Goal: Task Accomplishment & Management: Manage account settings

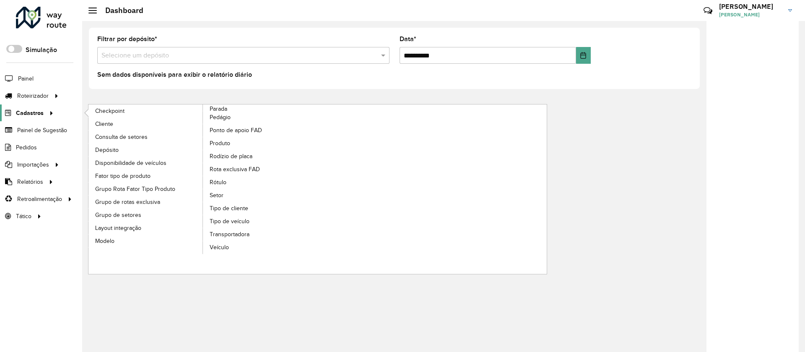
click at [27, 113] on span "Cadastros" at bounding box center [30, 113] width 28 height 9
click at [223, 209] on span "Tipo de cliente" at bounding box center [230, 208] width 40 height 9
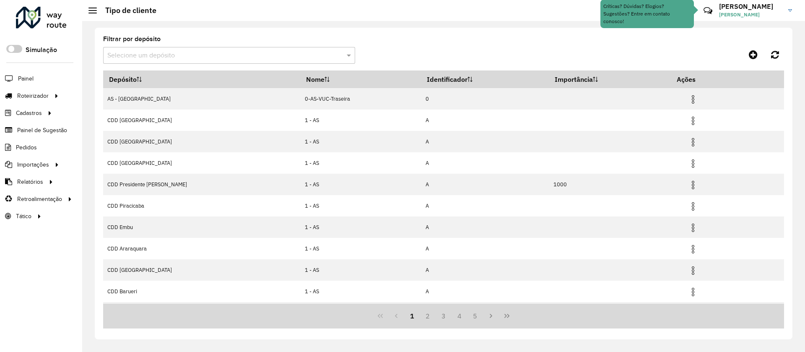
click at [169, 56] on input "text" at bounding box center [220, 56] width 227 height 10
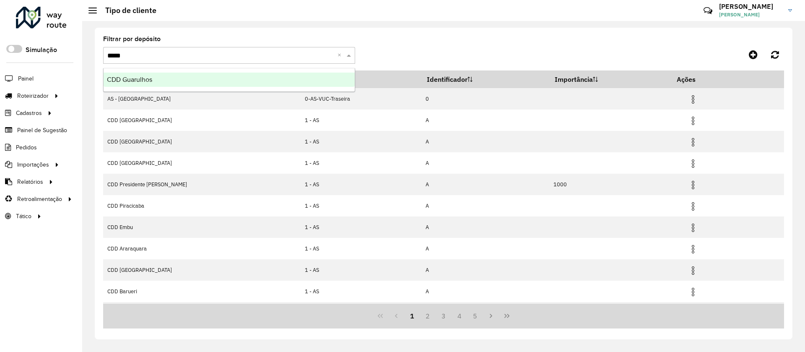
type input "******"
click at [139, 75] on div "CDD Guarulhos" at bounding box center [229, 80] width 251 height 14
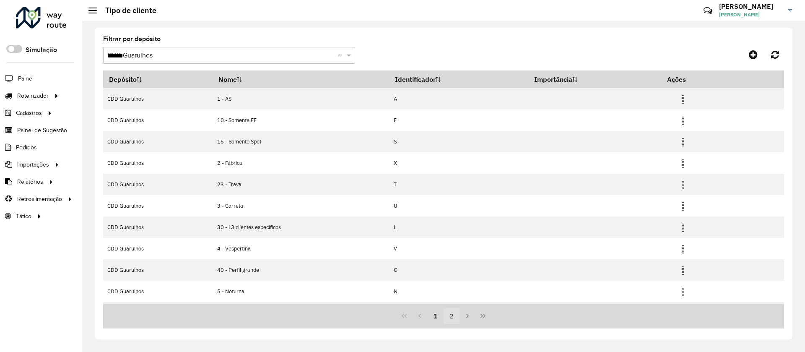
click at [452, 318] on button "2" at bounding box center [452, 316] width 16 height 16
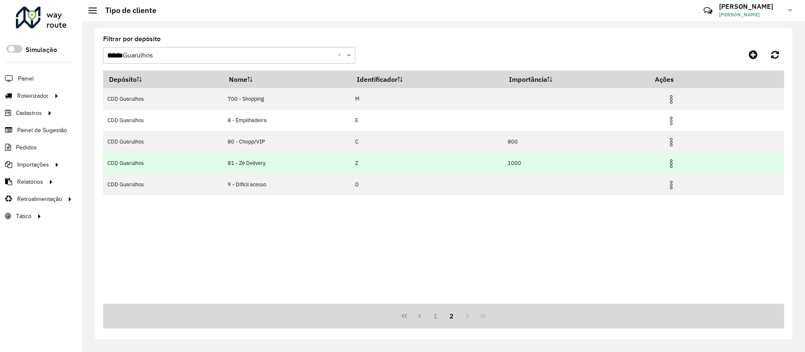
click at [676, 162] on img at bounding box center [671, 164] width 10 height 10
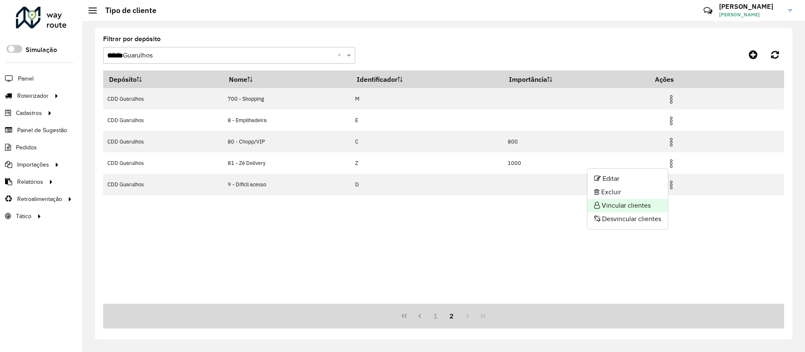
click at [618, 203] on li "Vincular clientes" at bounding box center [627, 205] width 81 height 13
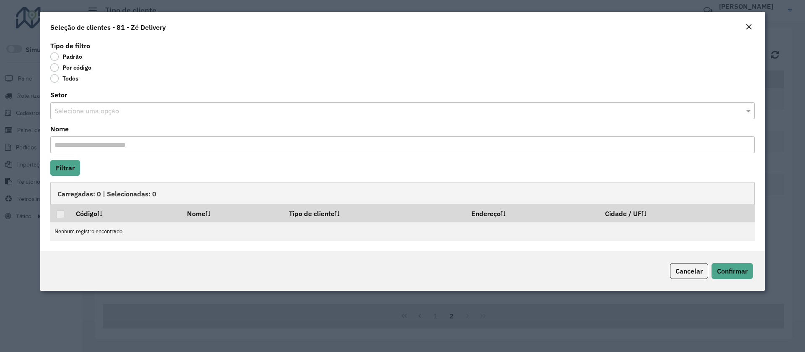
click at [78, 69] on label "Por código" at bounding box center [70, 67] width 41 height 8
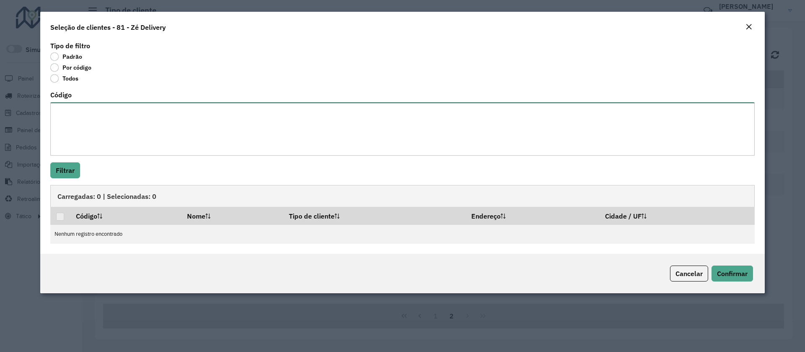
click at [83, 106] on textarea "Código" at bounding box center [402, 128] width 704 height 53
paste textarea "***** ***** ***** ***** **** **** ***** ***** ***** ***** ***** ***** ***** ***…"
type textarea "***** ***** ***** ***** **** **** ***** ***** ***** ***** ***** ***** ***** ***…"
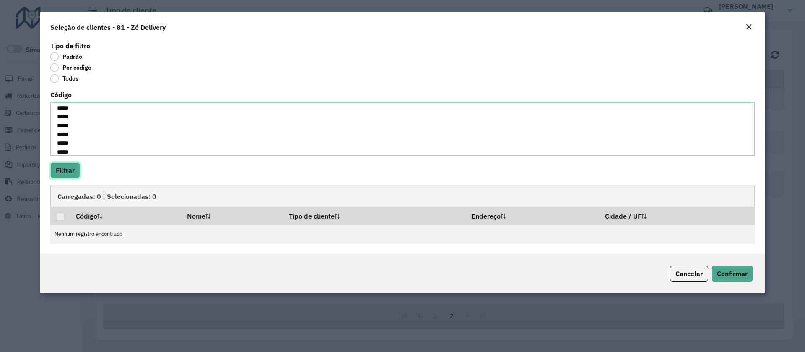
click at [64, 168] on button "Filtrar" at bounding box center [65, 170] width 30 height 16
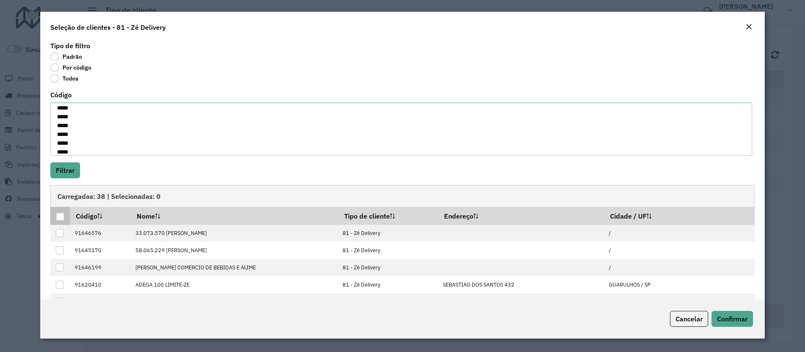
click at [60, 217] on div at bounding box center [60, 217] width 8 height 8
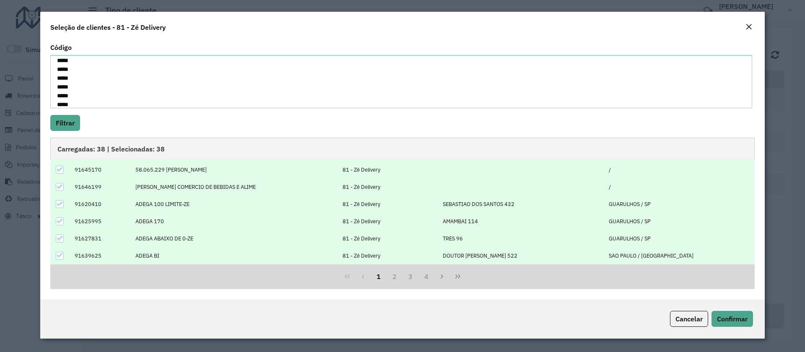
scroll to position [0, 0]
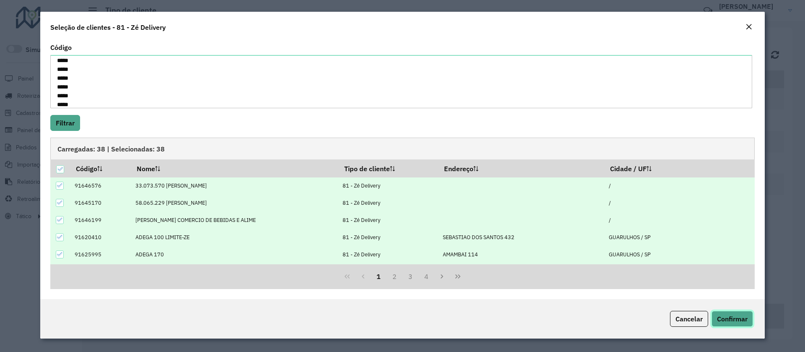
click at [731, 317] on span "Confirmar" at bounding box center [732, 318] width 31 height 8
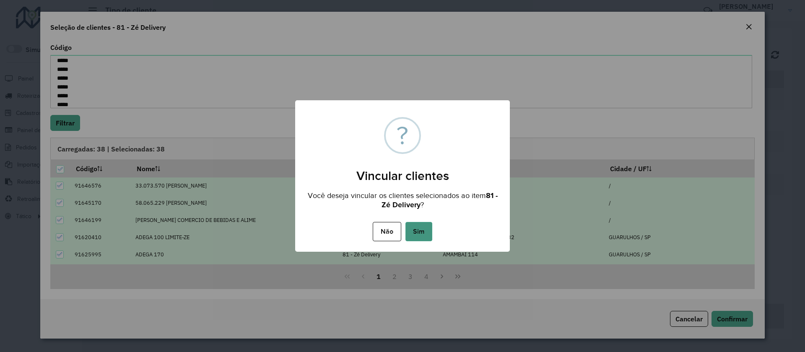
click at [429, 237] on button "Sim" at bounding box center [418, 231] width 27 height 19
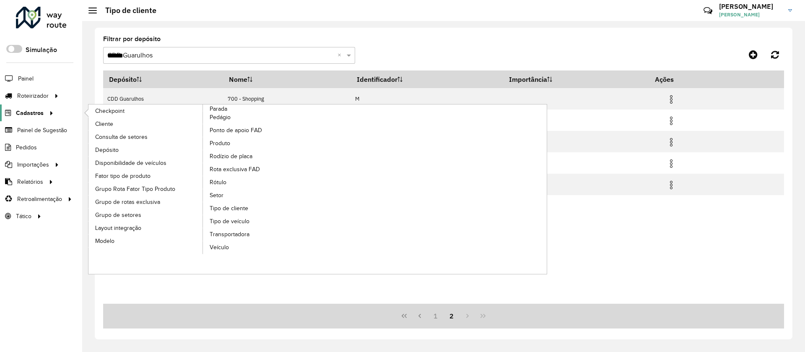
click at [34, 114] on span "Cadastros" at bounding box center [30, 113] width 28 height 9
click at [219, 179] on span "Rótulo" at bounding box center [219, 182] width 18 height 9
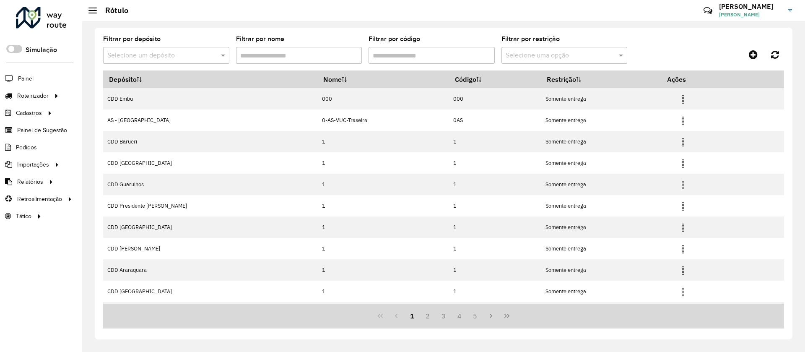
click at [147, 61] on div "Selecione um depósito" at bounding box center [166, 55] width 126 height 17
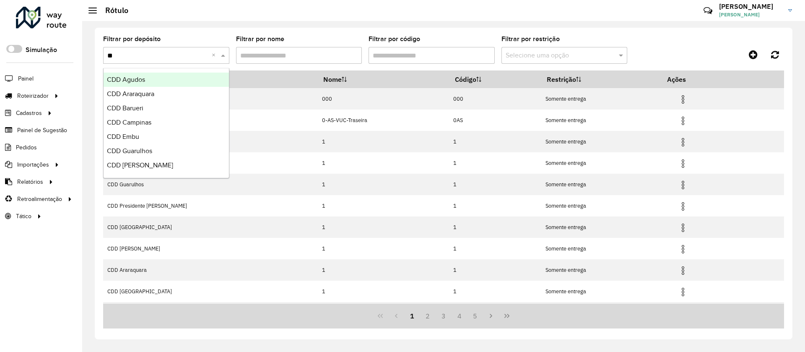
type input "*"
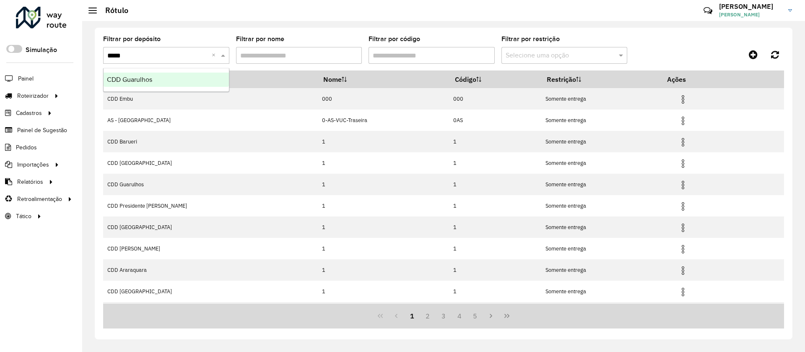
type input "******"
click at [140, 80] on span "CDD Guarulhos" at bounding box center [129, 79] width 45 height 7
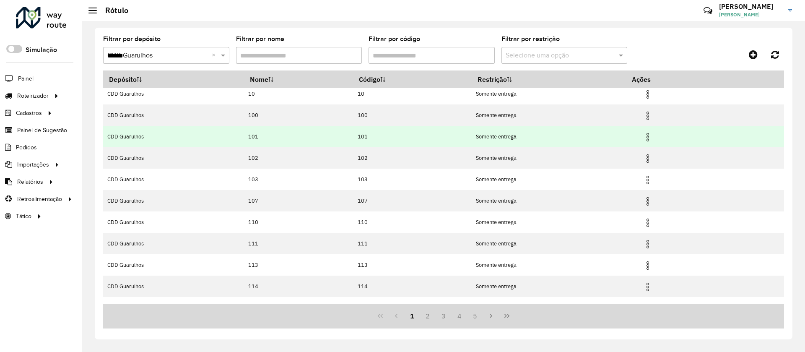
scroll to position [41, 0]
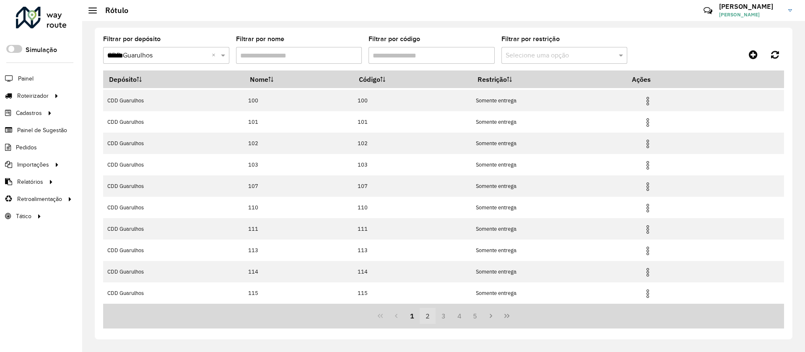
click at [432, 318] on button "2" at bounding box center [428, 316] width 16 height 16
click at [442, 315] on button "3" at bounding box center [444, 316] width 16 height 16
click at [457, 312] on button "4" at bounding box center [460, 316] width 16 height 16
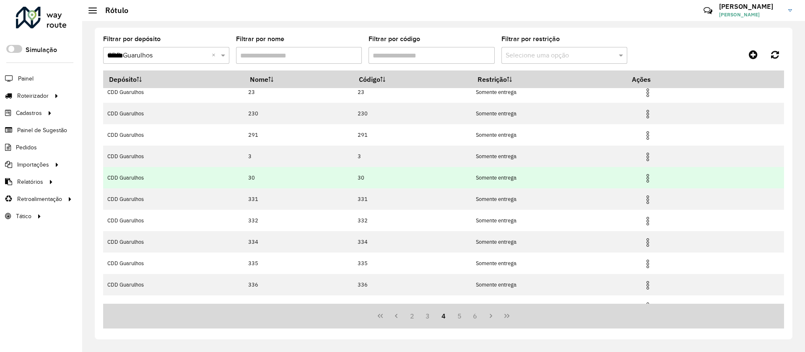
scroll to position [41, 0]
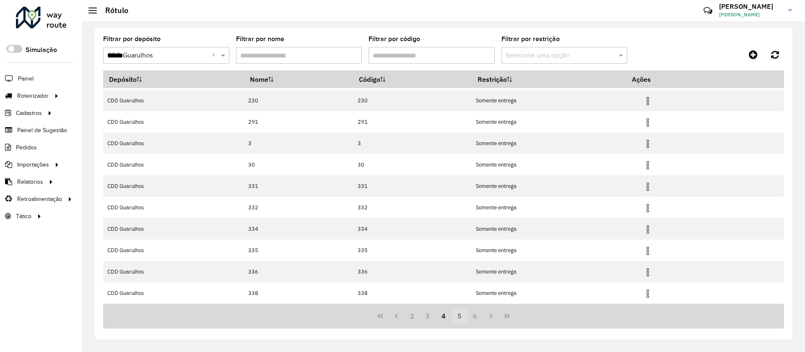
click at [457, 312] on button "5" at bounding box center [460, 316] width 16 height 16
click at [458, 315] on button "6" at bounding box center [460, 316] width 16 height 16
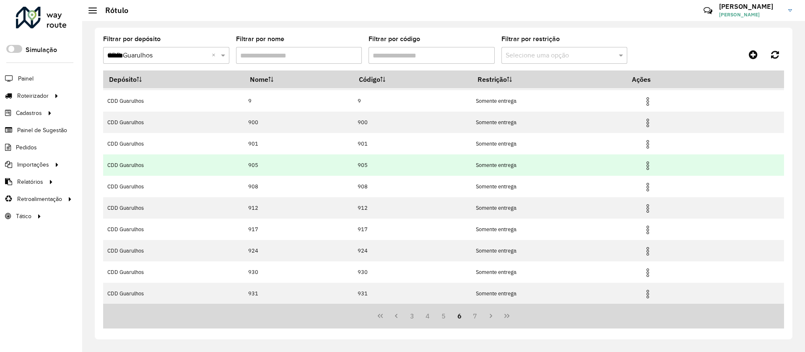
scroll to position [0, 0]
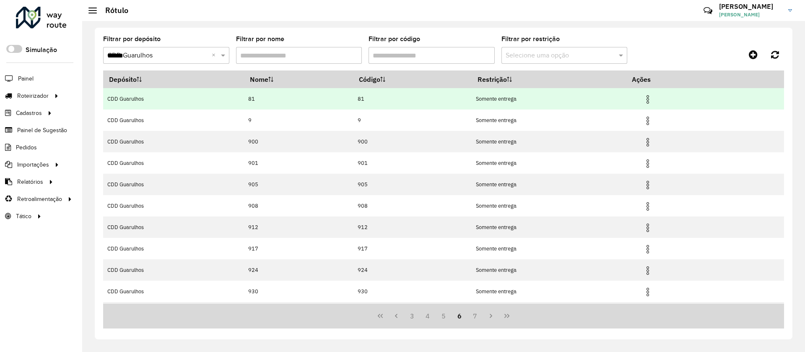
click at [648, 97] on img at bounding box center [648, 99] width 10 height 10
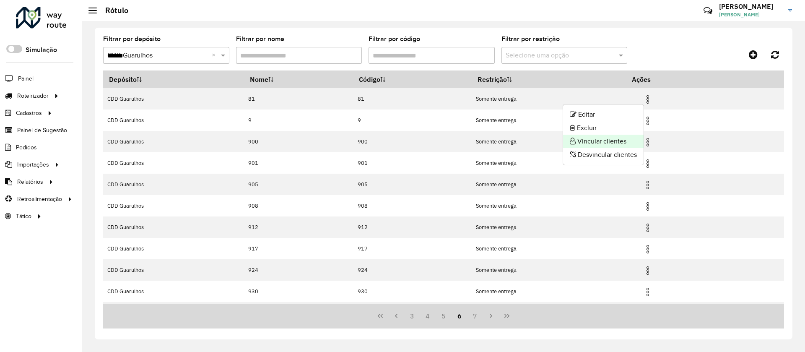
click at [592, 138] on li "Vincular clientes" at bounding box center [603, 141] width 81 height 13
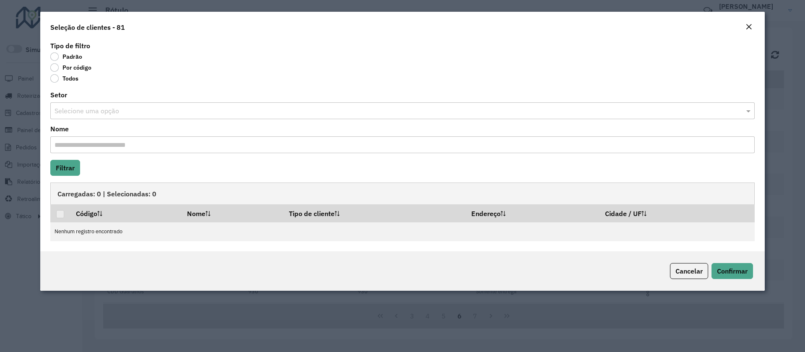
click at [72, 68] on label "Por código" at bounding box center [70, 67] width 41 height 8
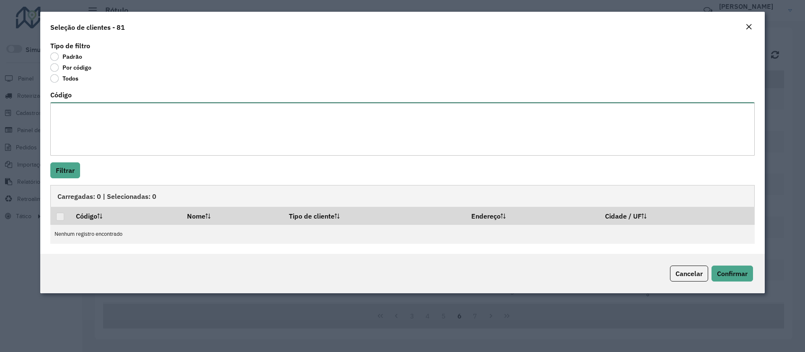
click at [81, 104] on textarea "Código" at bounding box center [402, 128] width 704 height 53
paste textarea "***** ***** ***** ***** **** **** ***** ***** ***** ***** ***** ***** ***** ***…"
type textarea "***** ***** ***** ***** **** **** ***** ***** ***** ***** ***** ***** ***** ***…"
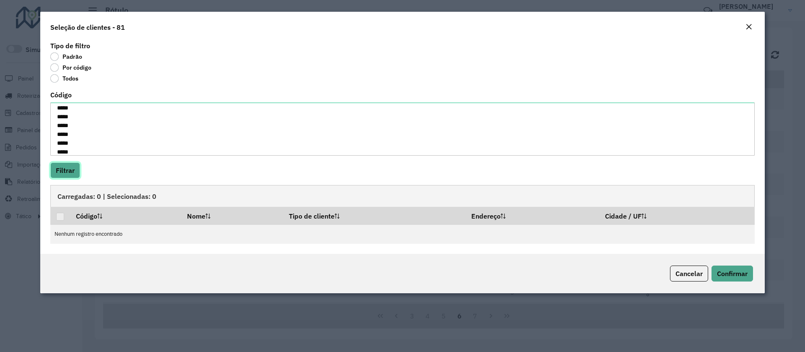
click at [70, 166] on button "Filtrar" at bounding box center [65, 170] width 30 height 16
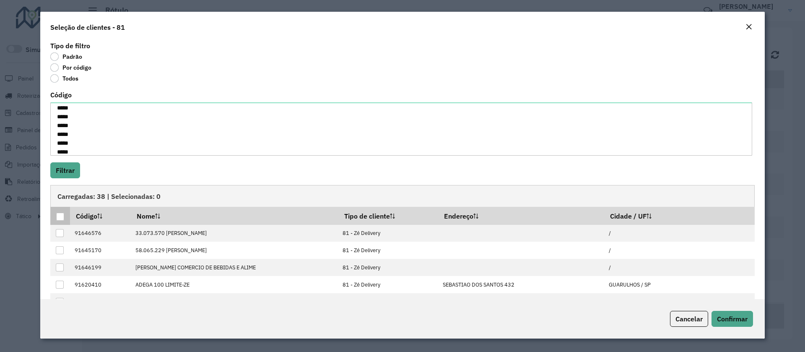
click at [62, 218] on div at bounding box center [60, 217] width 8 height 8
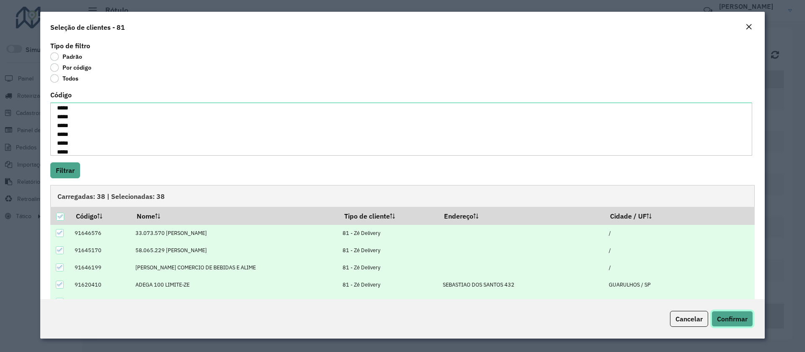
click at [727, 320] on span "Confirmar" at bounding box center [732, 318] width 31 height 8
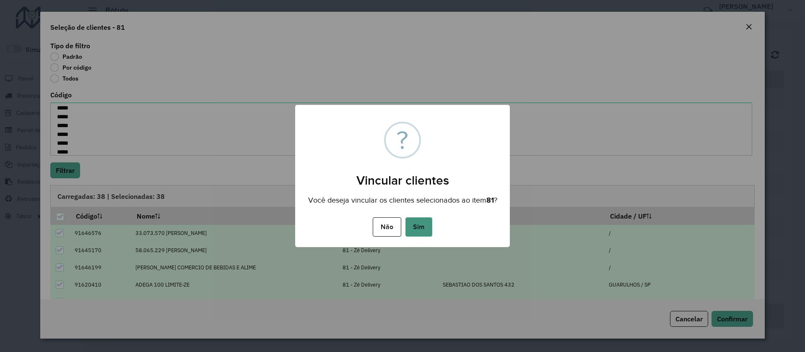
click at [421, 233] on button "Sim" at bounding box center [418, 226] width 27 height 19
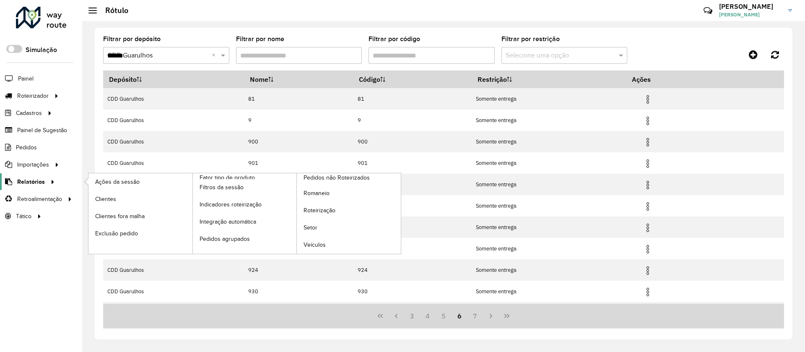
click at [24, 181] on span "Relatórios" at bounding box center [31, 181] width 28 height 9
click at [105, 197] on span "Clientes" at bounding box center [106, 199] width 23 height 9
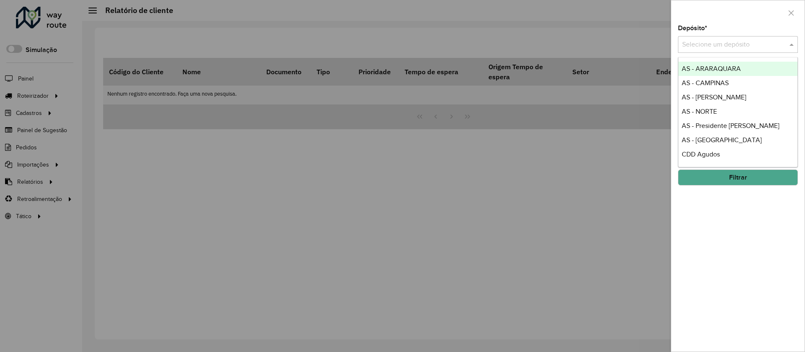
click at [715, 43] on input "text" at bounding box center [729, 45] width 95 height 10
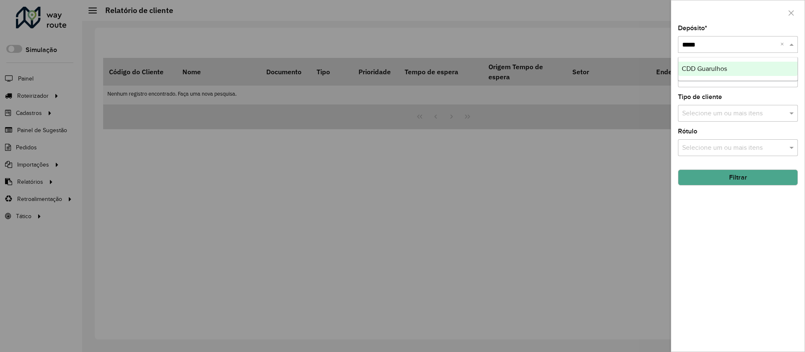
type input "******"
click at [712, 65] on span "CDD Guarulhos" at bounding box center [704, 68] width 45 height 7
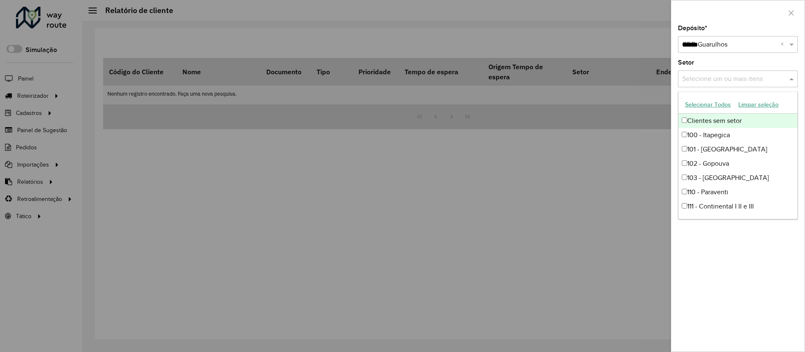
click at [712, 77] on input "text" at bounding box center [733, 79] width 107 height 10
click at [707, 63] on div "Setor Selecione um ou mais itens" at bounding box center [738, 74] width 120 height 28
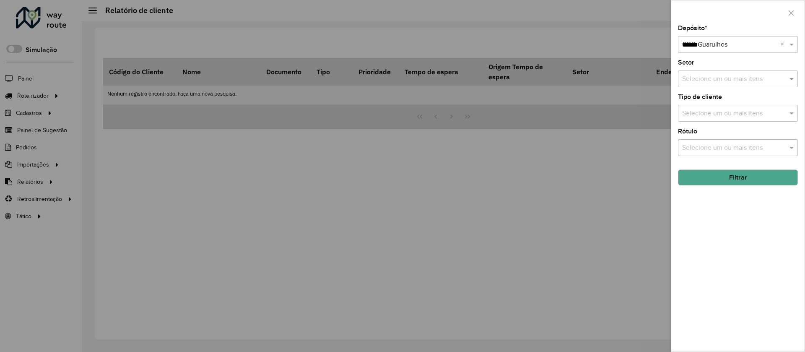
click at [706, 109] on input "text" at bounding box center [733, 114] width 107 height 10
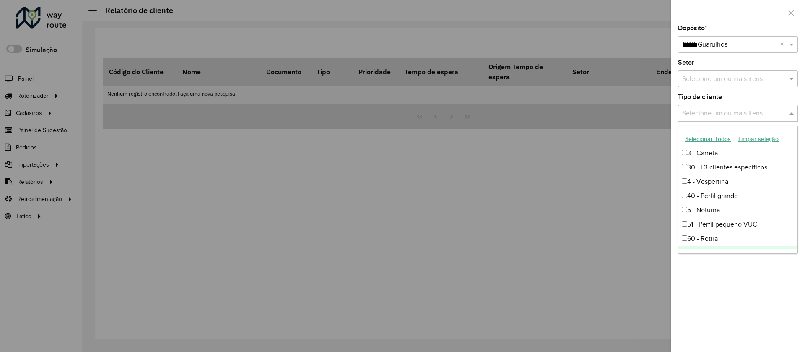
scroll to position [142, 0]
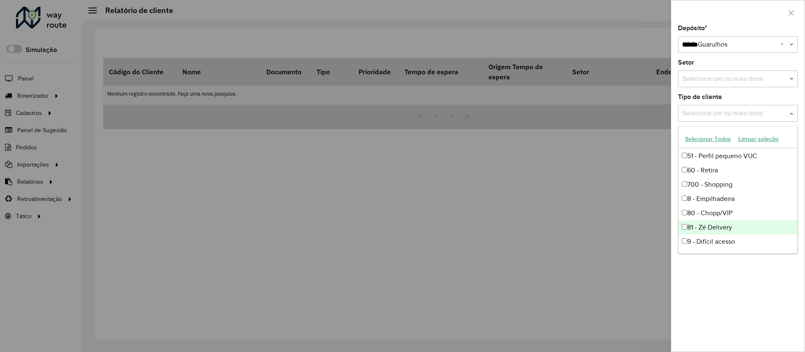
click at [718, 229] on div "81 - Zé Delivery" at bounding box center [737, 227] width 119 height 14
click at [608, 188] on div at bounding box center [402, 176] width 805 height 352
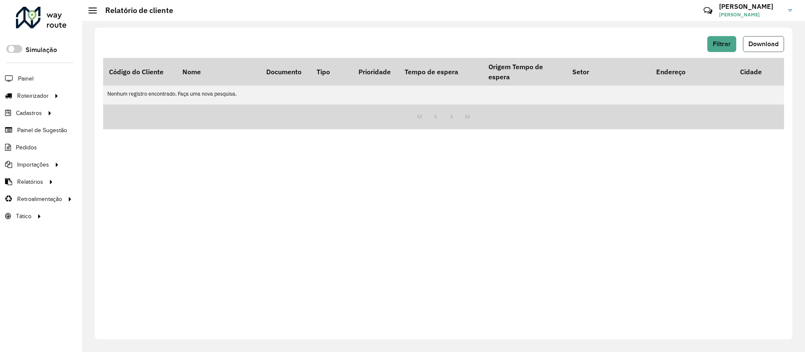
click at [759, 43] on span "Download" at bounding box center [763, 43] width 30 height 7
click at [722, 43] on span "Filtrar" at bounding box center [722, 43] width 18 height 7
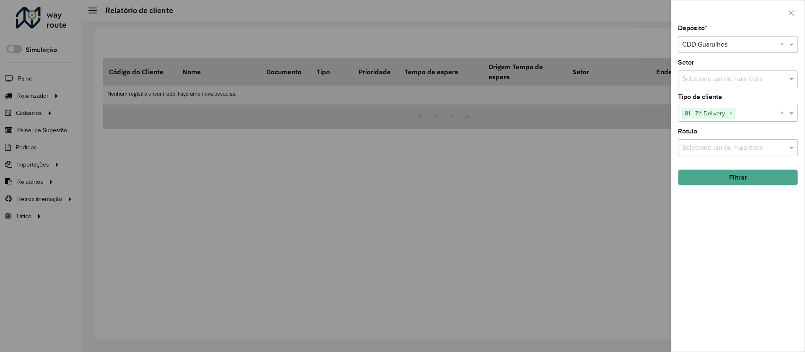
click at [728, 179] on button "Filtrar" at bounding box center [738, 177] width 120 height 16
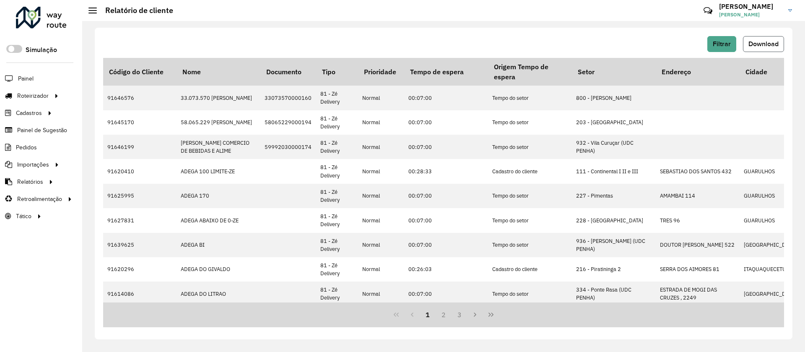
click at [761, 43] on span "Download" at bounding box center [763, 43] width 30 height 7
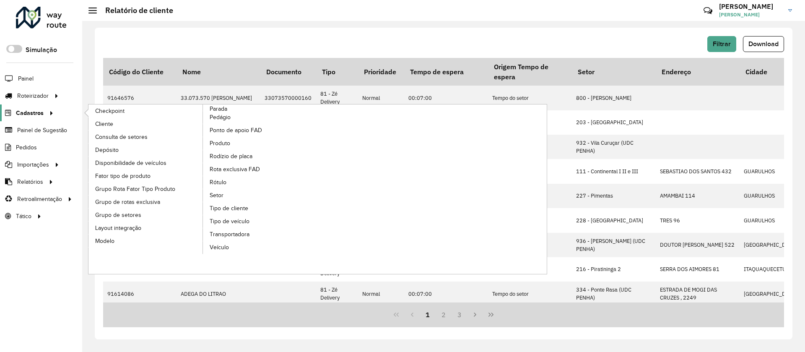
click at [32, 112] on span "Cadastros" at bounding box center [30, 113] width 28 height 9
click at [104, 125] on span "Cliente" at bounding box center [105, 124] width 20 height 9
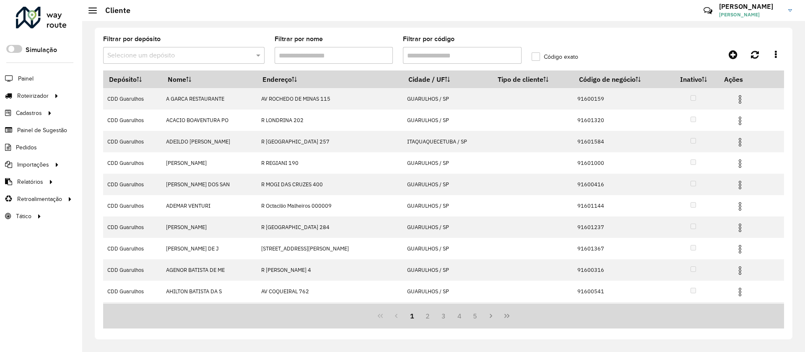
click at [142, 55] on input "text" at bounding box center [175, 56] width 136 height 10
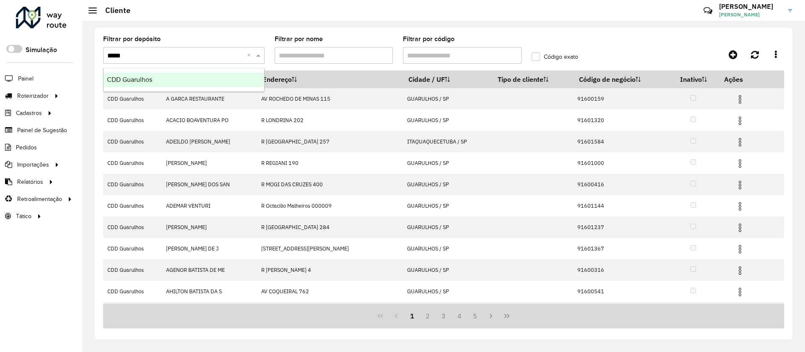
type input "******"
click at [138, 81] on span "CDD Guarulhos" at bounding box center [129, 79] width 45 height 7
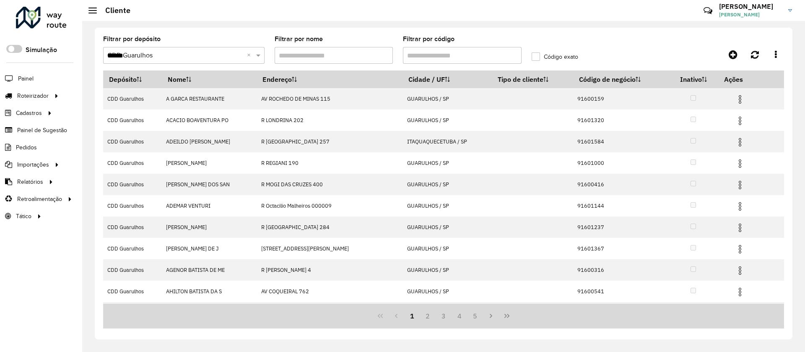
click at [426, 57] on input "Filtrar por código" at bounding box center [462, 55] width 119 height 17
paste input "********"
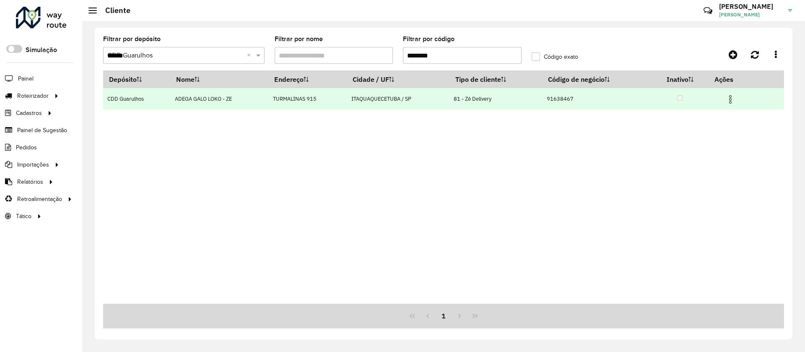
type input "********"
click at [732, 95] on img at bounding box center [730, 99] width 10 height 10
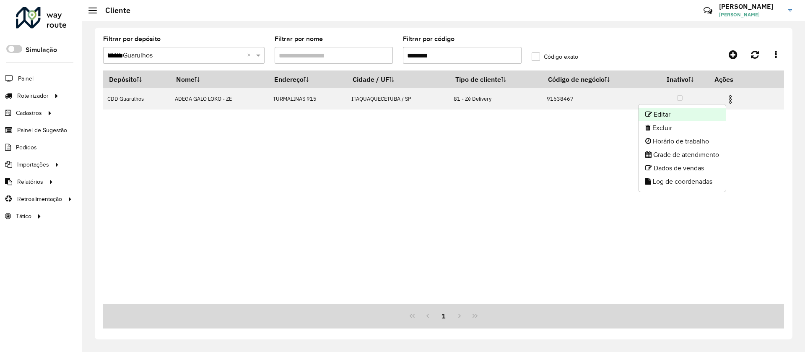
click at [660, 114] on li "Editar" at bounding box center [682, 114] width 87 height 13
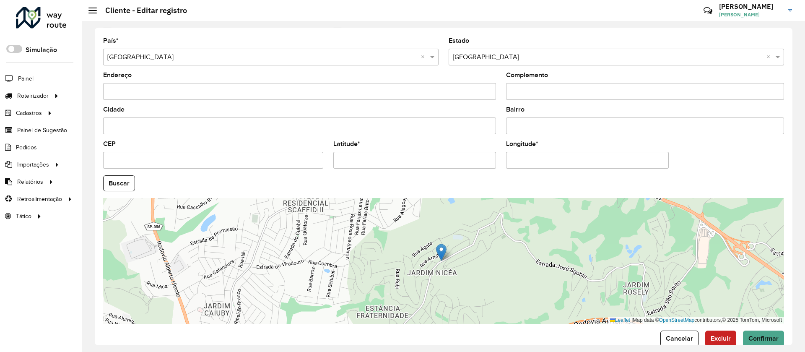
scroll to position [272, 0]
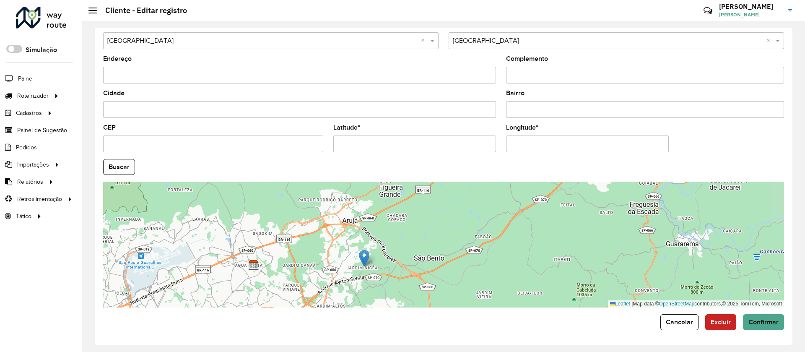
drag, startPoint x: 432, startPoint y: 223, endPoint x: 433, endPoint y: 279, distance: 55.8
click at [433, 280] on div "Leaflet | Map data © OpenStreetMap contributors,© 2025 TomTom, Microsoft" at bounding box center [443, 245] width 681 height 126
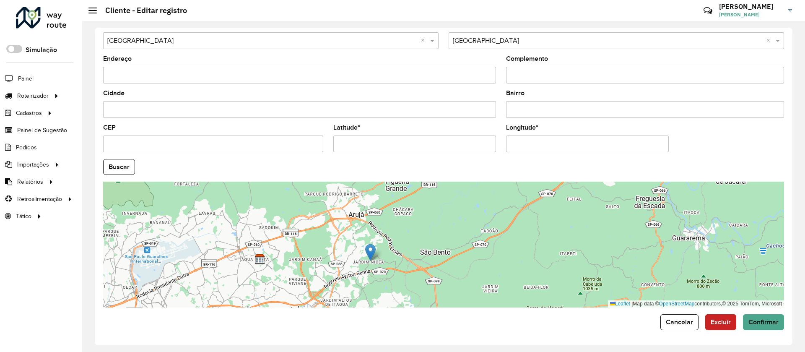
drag, startPoint x: 402, startPoint y: 246, endPoint x: 411, endPoint y: 212, distance: 35.1
click at [411, 213] on div "Leaflet | Map data © OpenStreetMap contributors,© 2025 TomTom, Microsoft" at bounding box center [443, 245] width 681 height 126
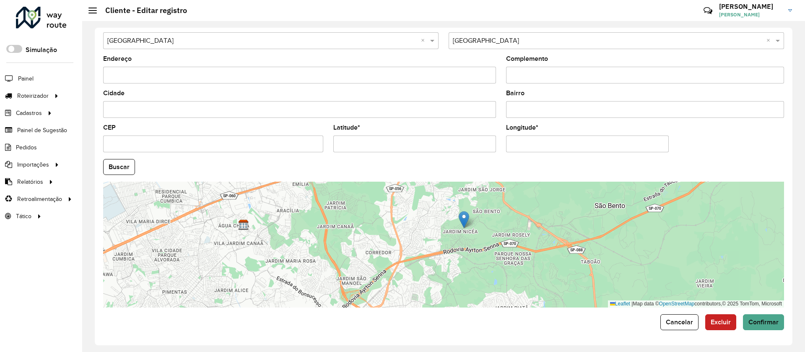
drag, startPoint x: 451, startPoint y: 249, endPoint x: 529, endPoint y: 230, distance: 80.0
click at [529, 230] on div "Leaflet | Map data © OpenStreetMap contributors,© 2025 TomTom, Microsoft" at bounding box center [443, 245] width 681 height 126
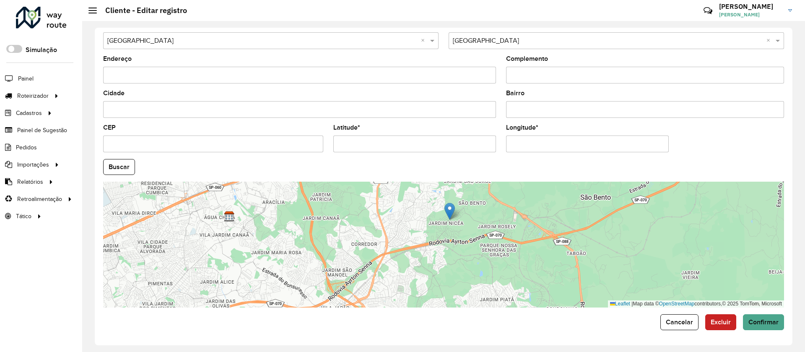
click at [360, 249] on div "Leaflet | Map data © OpenStreetMap contributors,© 2025 TomTom, Microsoft" at bounding box center [443, 245] width 681 height 126
click at [765, 327] on button "Confirmar" at bounding box center [763, 322] width 41 height 16
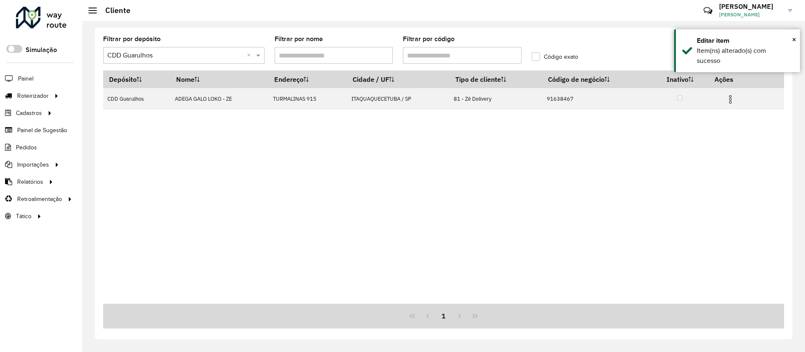
drag, startPoint x: 447, startPoint y: 50, endPoint x: 394, endPoint y: 57, distance: 53.4
click at [396, 57] on formly-group "Filtrar por depósito Selecione um depósito × CDD Guarulhos × Filtrar por nome F…" at bounding box center [355, 53] width 514 height 34
paste input "text"
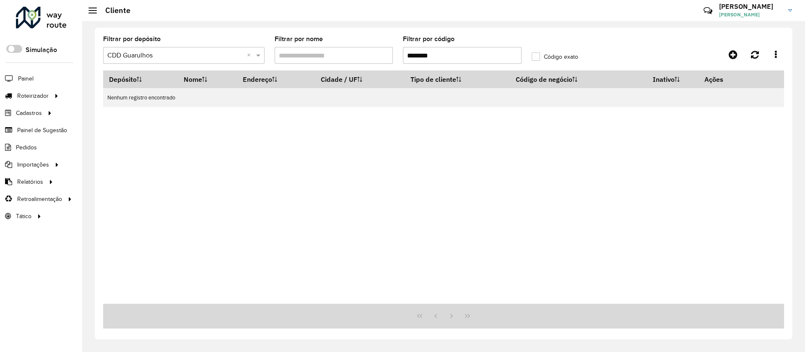
click at [407, 52] on input "********" at bounding box center [462, 55] width 119 height 17
drag, startPoint x: 415, startPoint y: 56, endPoint x: 403, endPoint y: 88, distance: 34.0
click at [403, 88] on hb-list-container "Filtrar por depósito Selecione um depósito × CDD Guarulhos × Filtrar por nome F…" at bounding box center [443, 182] width 681 height 292
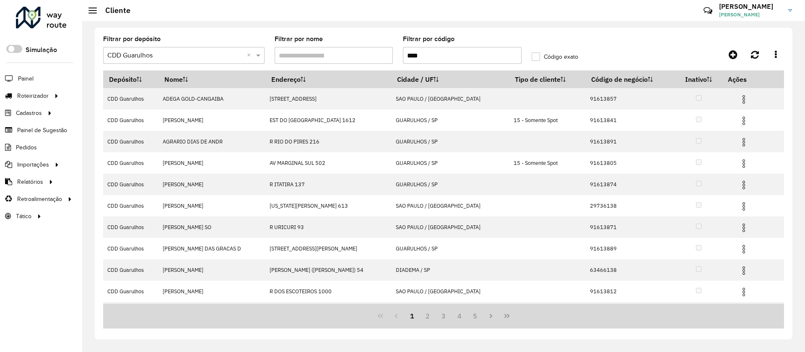
drag, startPoint x: 439, startPoint y: 48, endPoint x: 356, endPoint y: 58, distance: 84.0
click at [357, 59] on formly-group "Filtrar por depósito Selecione um depósito × CDD Guarulhos × Filtrar por nome F…" at bounding box center [355, 53] width 514 height 34
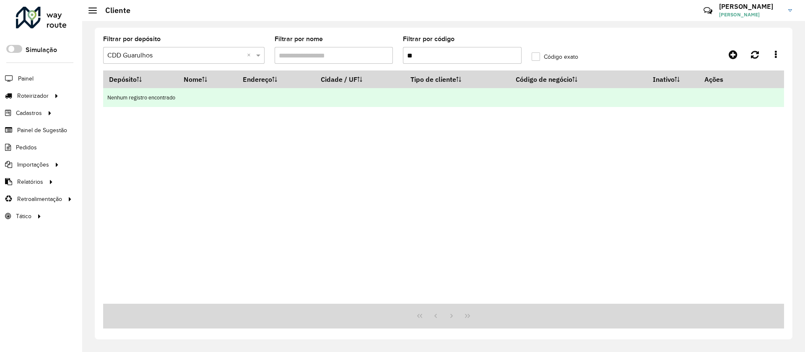
type input "*"
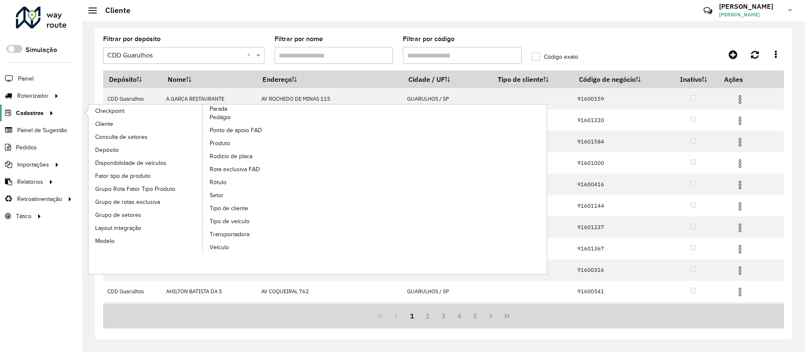
click at [35, 111] on span "Cadastros" at bounding box center [30, 113] width 28 height 9
click at [219, 194] on span "Setor" at bounding box center [217, 195] width 14 height 9
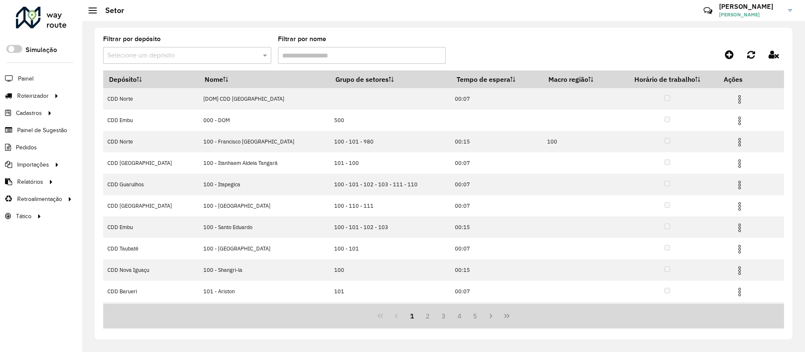
click at [175, 54] on input "text" at bounding box center [178, 56] width 143 height 10
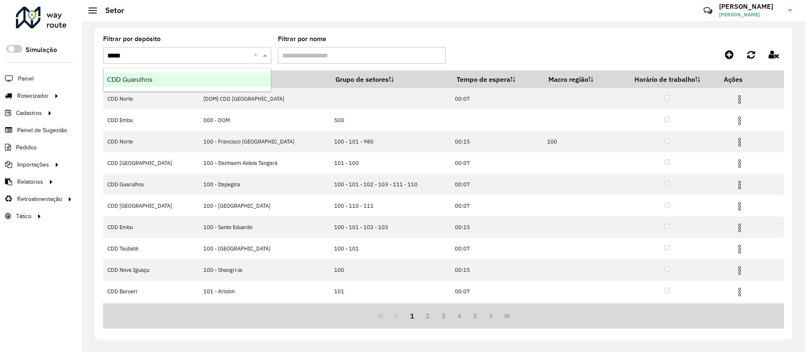
type input "******"
click at [140, 82] on span "CDD Guarulhos" at bounding box center [129, 79] width 45 height 7
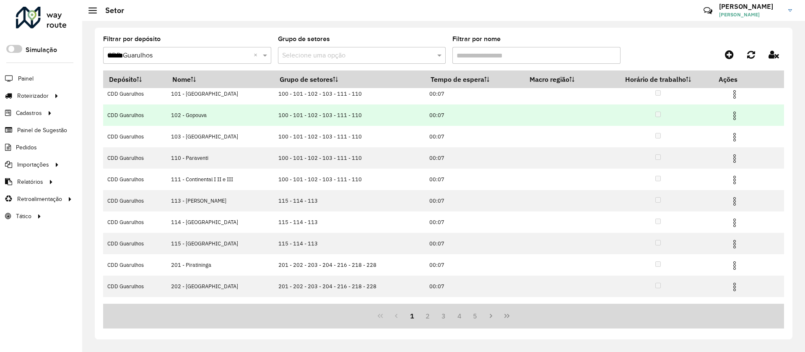
scroll to position [41, 0]
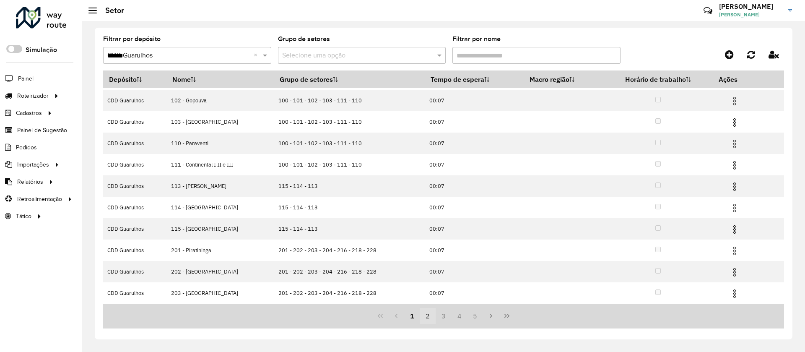
click at [428, 314] on button "2" at bounding box center [428, 316] width 16 height 16
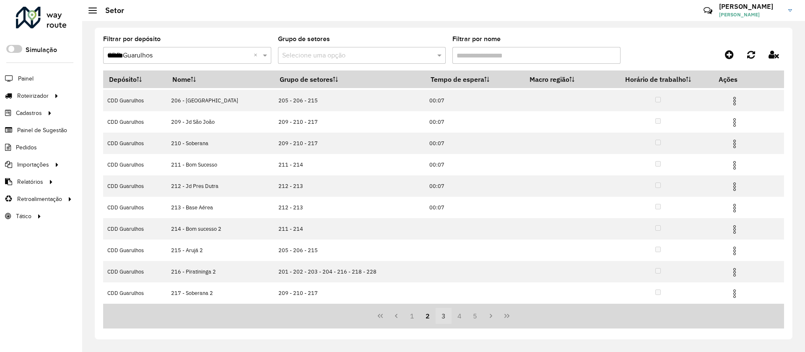
click at [445, 320] on button "3" at bounding box center [444, 316] width 16 height 16
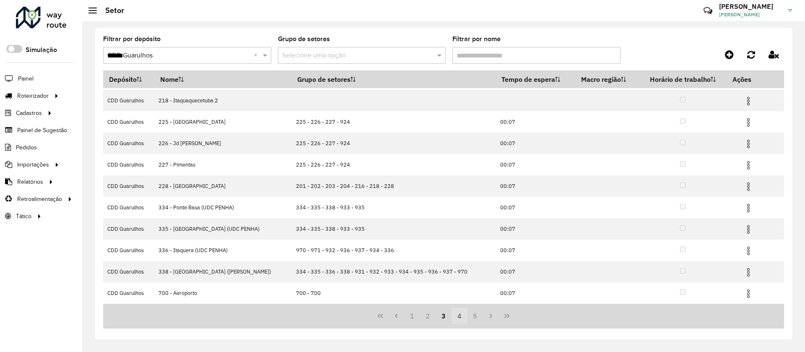
click at [460, 321] on button "4" at bounding box center [460, 316] width 16 height 16
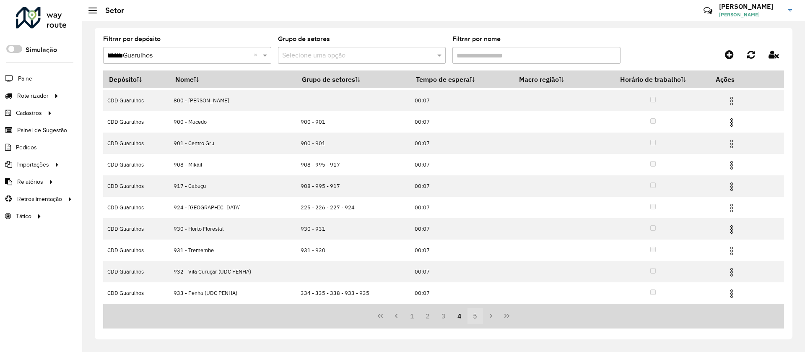
click at [472, 316] on button "5" at bounding box center [476, 316] width 16 height 16
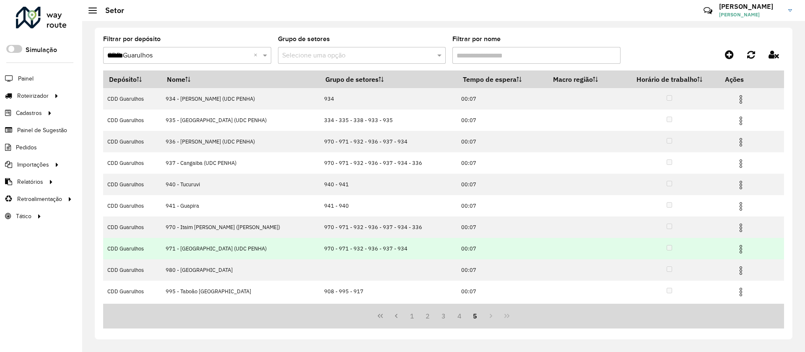
scroll to position [0, 0]
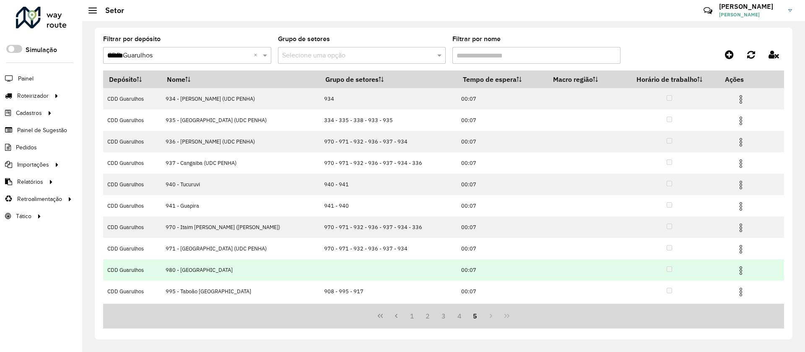
click at [741, 268] on img at bounding box center [741, 270] width 10 height 10
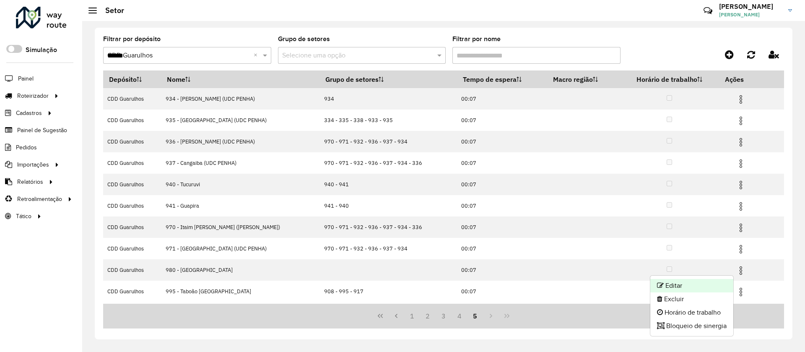
click at [675, 286] on li "Editar" at bounding box center [691, 285] width 83 height 13
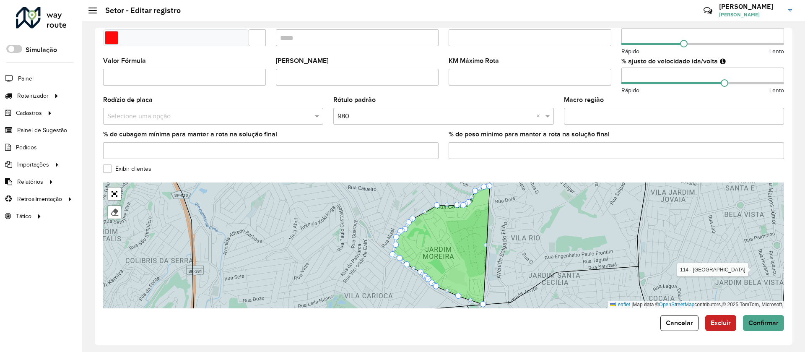
scroll to position [224, 0]
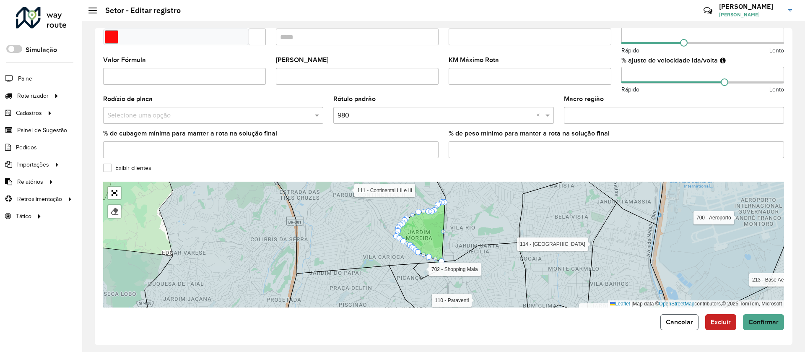
click at [676, 318] on span "Cancelar" at bounding box center [679, 321] width 27 height 7
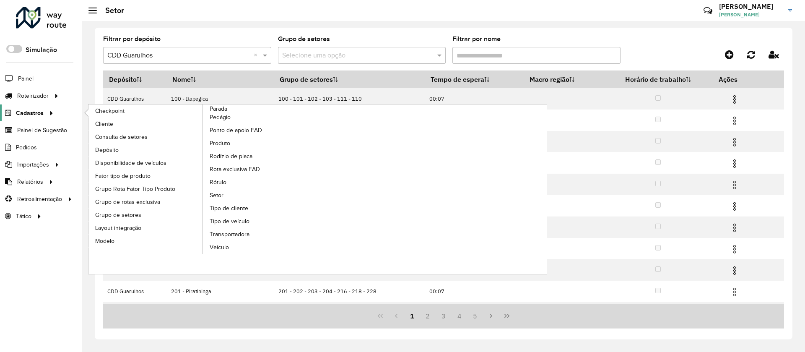
click at [34, 110] on span "Cadastros" at bounding box center [30, 113] width 28 height 9
click at [221, 181] on span "Rótulo" at bounding box center [219, 182] width 18 height 9
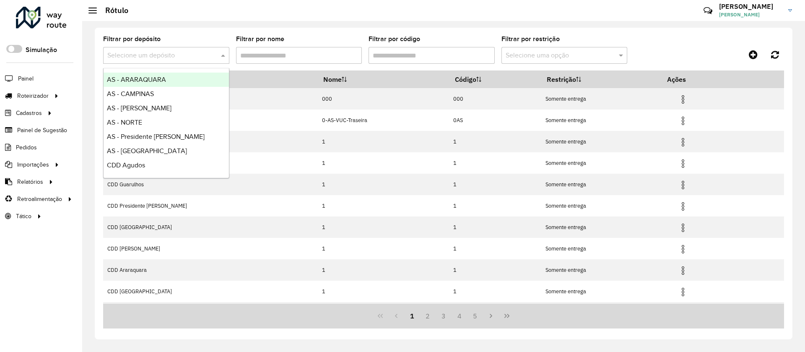
click at [147, 49] on div "Selecione um depósito" at bounding box center [166, 55] width 126 height 17
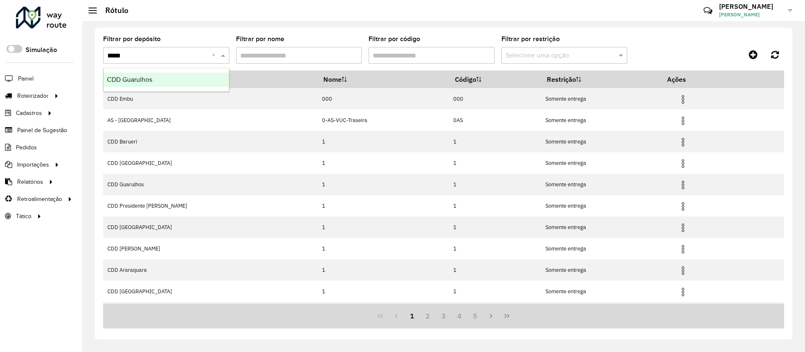
type input "******"
click at [142, 79] on span "CDD Guarulhos" at bounding box center [129, 79] width 45 height 7
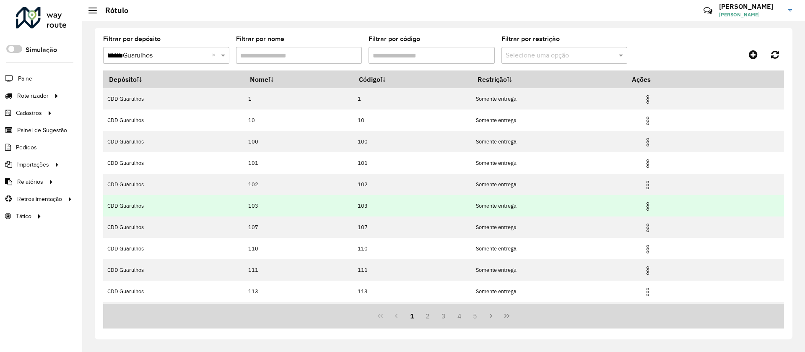
scroll to position [41, 0]
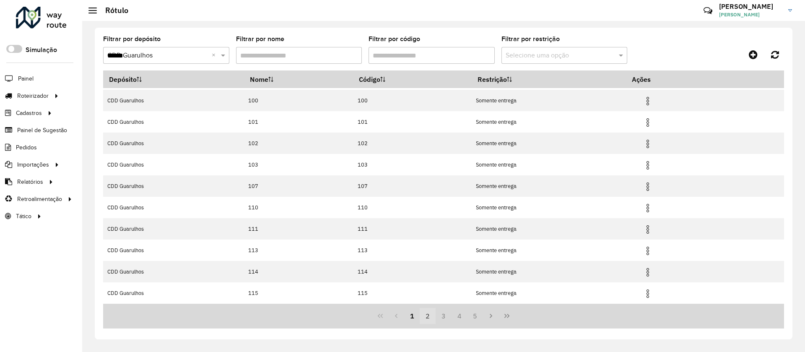
click at [423, 312] on button "2" at bounding box center [428, 316] width 16 height 16
click at [439, 314] on button "3" at bounding box center [444, 316] width 16 height 16
click at [459, 312] on button "4" at bounding box center [460, 316] width 16 height 16
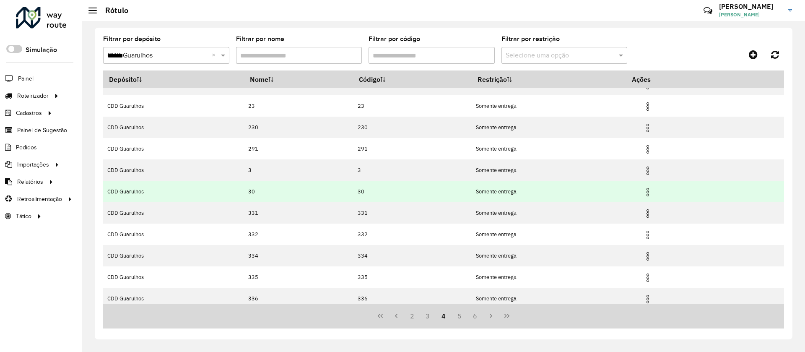
scroll to position [0, 0]
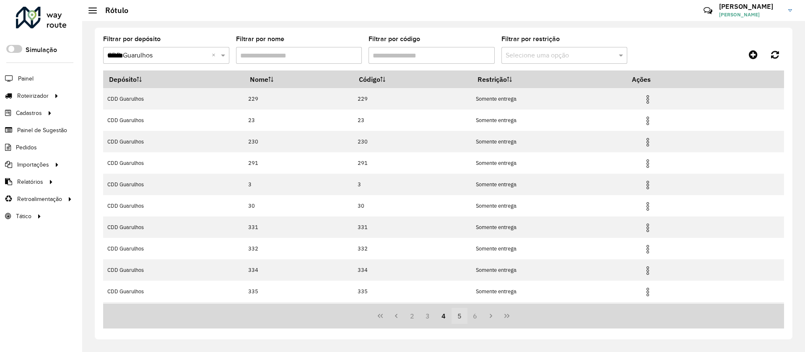
click at [462, 318] on button "5" at bounding box center [460, 316] width 16 height 16
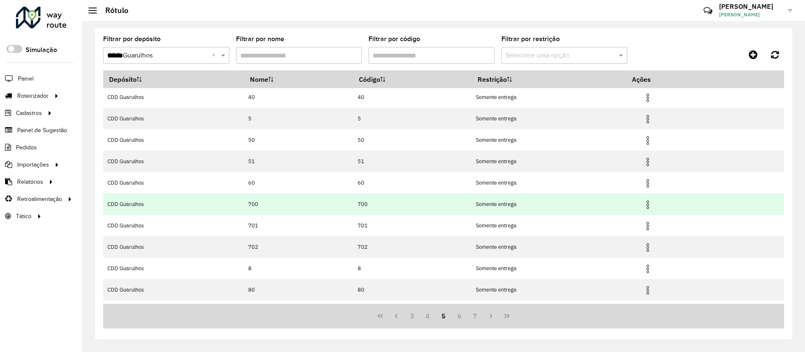
scroll to position [41, 0]
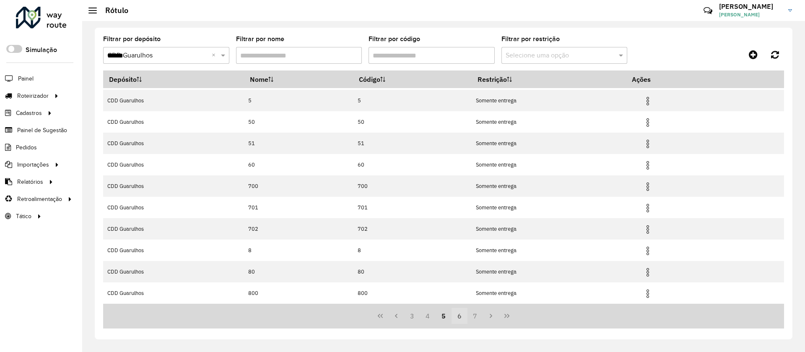
click at [461, 316] on button "6" at bounding box center [460, 316] width 16 height 16
click at [476, 318] on button "7" at bounding box center [476, 316] width 16 height 16
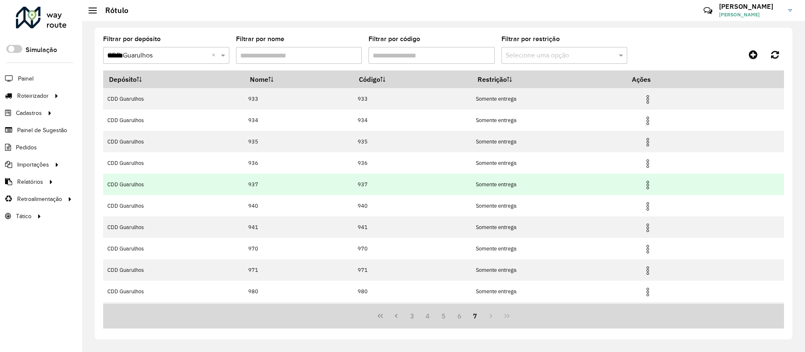
scroll to position [20, 0]
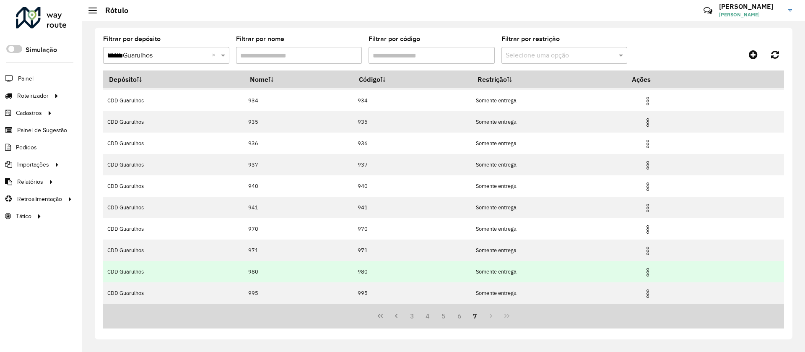
click at [652, 271] on img at bounding box center [648, 272] width 10 height 10
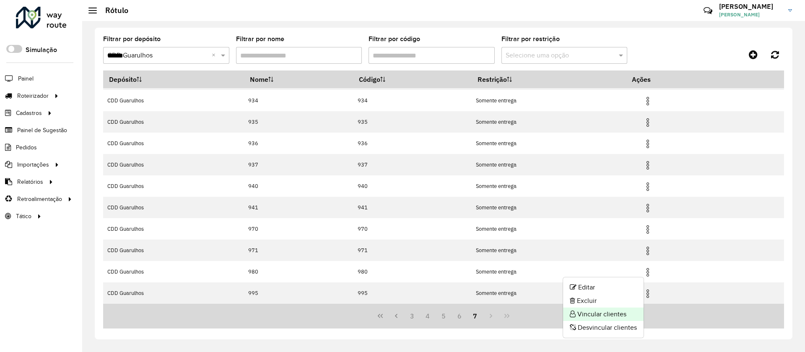
click at [590, 312] on li "Vincular clientes" at bounding box center [603, 313] width 81 height 13
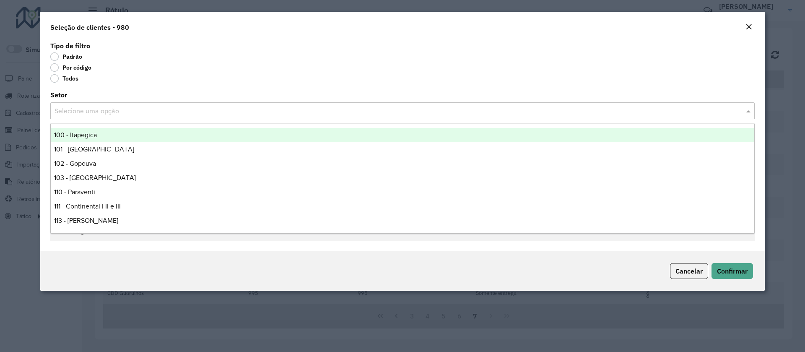
click at [89, 107] on input "text" at bounding box center [394, 111] width 679 height 10
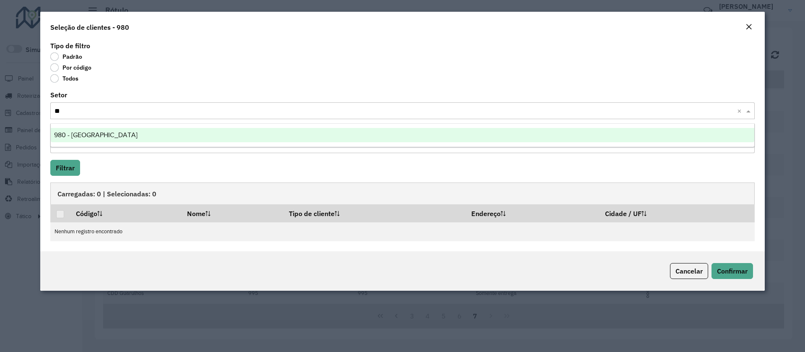
type input "***"
click at [102, 130] on div "980 - [GEOGRAPHIC_DATA]" at bounding box center [403, 135] width 704 height 14
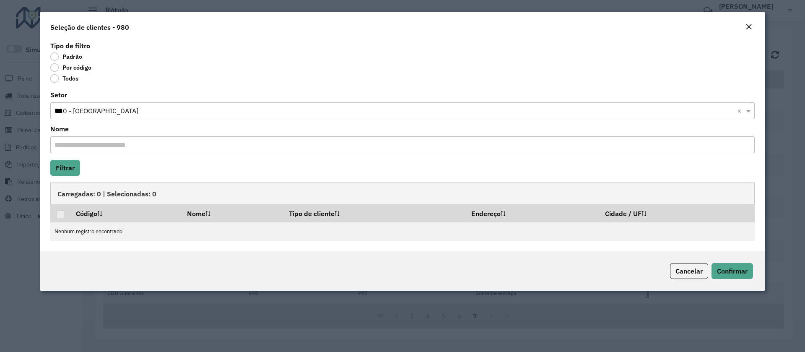
click at [109, 144] on input "Nome" at bounding box center [402, 144] width 704 height 17
click at [730, 268] on span "Confirmar" at bounding box center [732, 271] width 31 height 8
click at [72, 167] on button "Filtrar" at bounding box center [65, 168] width 30 height 16
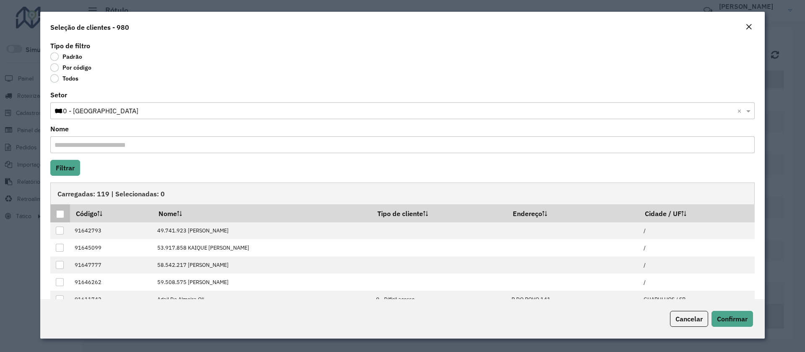
click at [62, 213] on div at bounding box center [60, 214] width 8 height 8
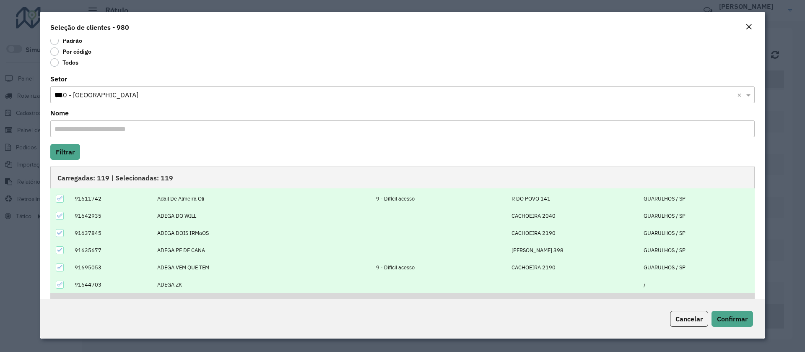
scroll to position [0, 0]
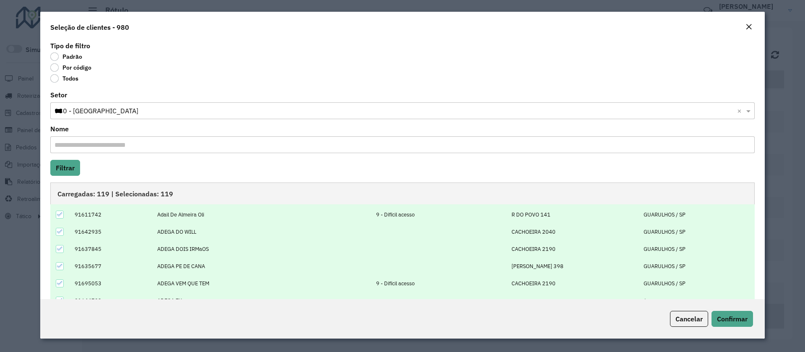
click at [96, 145] on input "Nome" at bounding box center [402, 144] width 704 height 17
type input "***"
click at [63, 168] on button "Filtrar" at bounding box center [65, 168] width 30 height 16
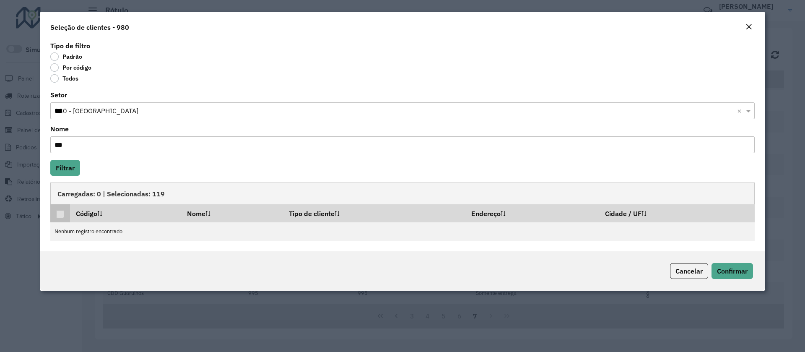
click at [58, 214] on p-tableheadercheckbox at bounding box center [60, 213] width 8 height 8
click at [687, 270] on span "Cancelar" at bounding box center [689, 271] width 27 height 8
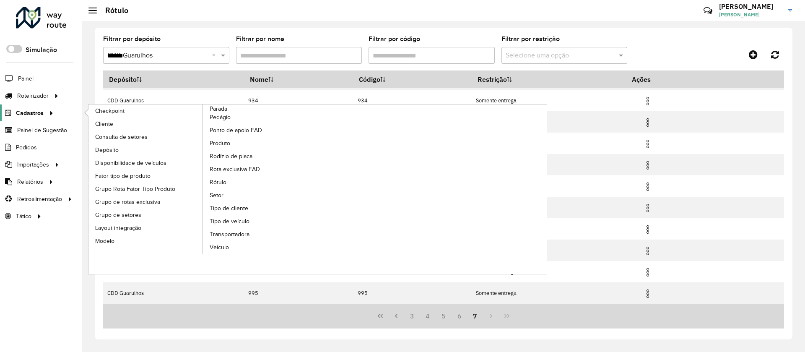
click at [23, 114] on span "Cadastros" at bounding box center [30, 113] width 28 height 9
click at [219, 194] on span "Setor" at bounding box center [217, 195] width 14 height 9
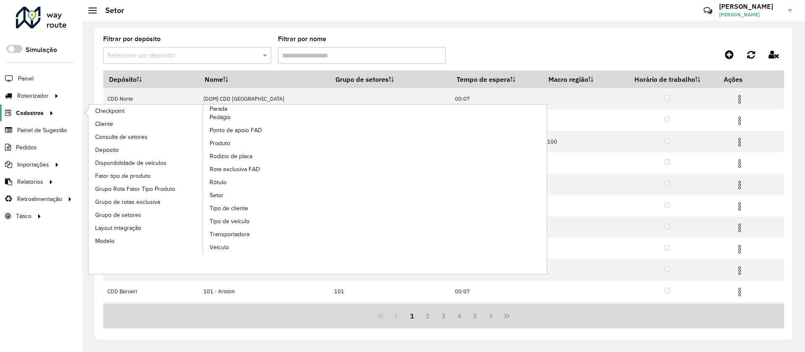
click at [24, 111] on span "Cadastros" at bounding box center [30, 113] width 28 height 9
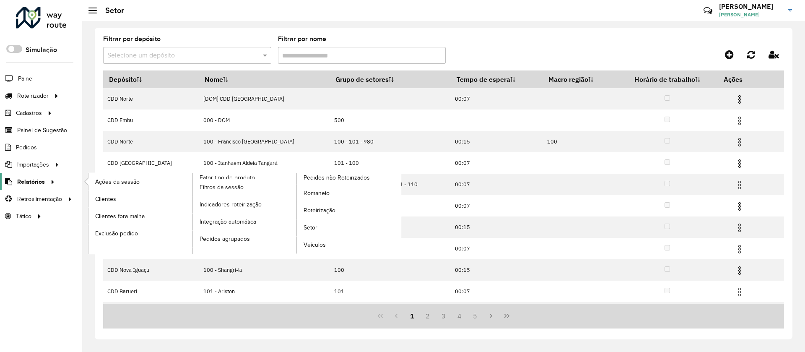
click at [27, 178] on span "Relatórios" at bounding box center [31, 181] width 28 height 9
click at [314, 226] on span "Setor" at bounding box center [311, 227] width 14 height 9
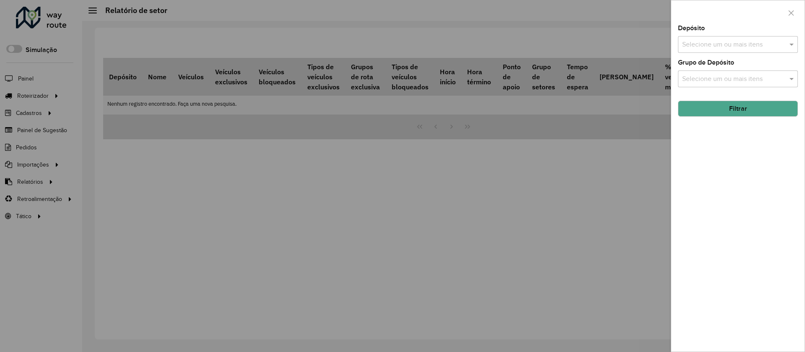
click at [721, 41] on input "text" at bounding box center [733, 45] width 107 height 10
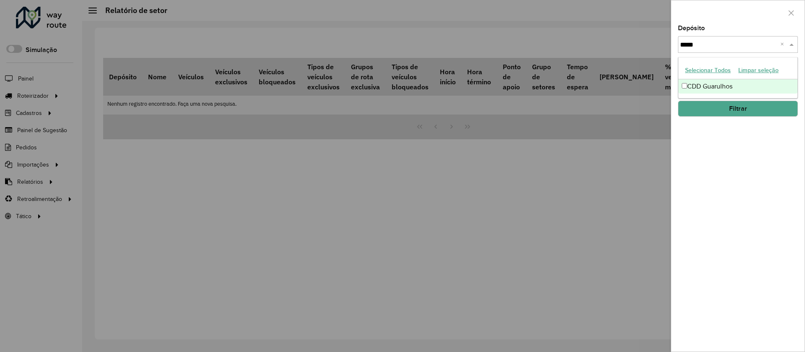
type input "******"
click at [713, 81] on div "CDD Guarulhos" at bounding box center [737, 86] width 119 height 14
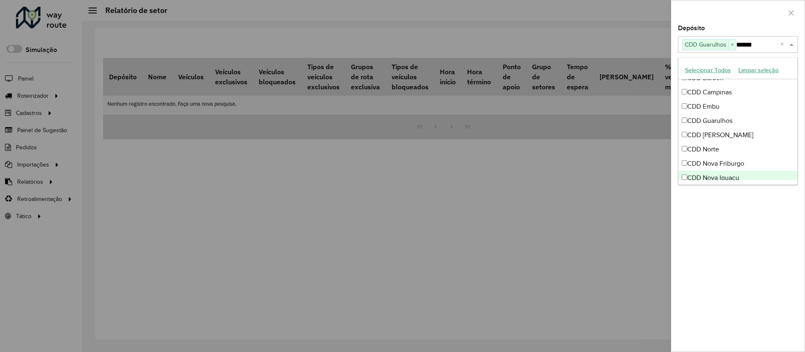
scroll to position [126, 0]
click at [743, 236] on div "Depósito Selecione um ou mais itens CDD Guarulhos × ****** × Grupo de Depósito …" at bounding box center [737, 188] width 133 height 326
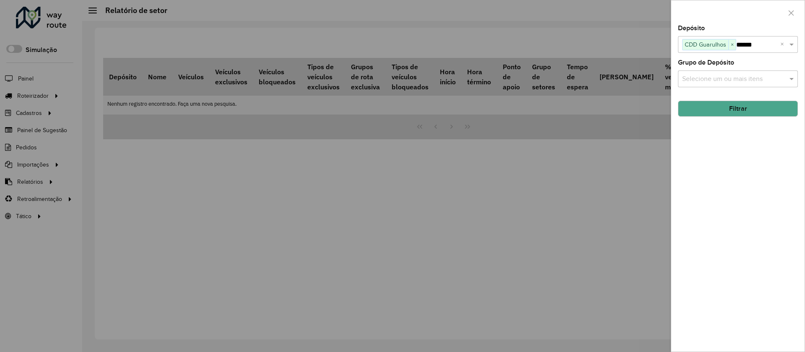
click at [720, 76] on input "text" at bounding box center [733, 79] width 107 height 10
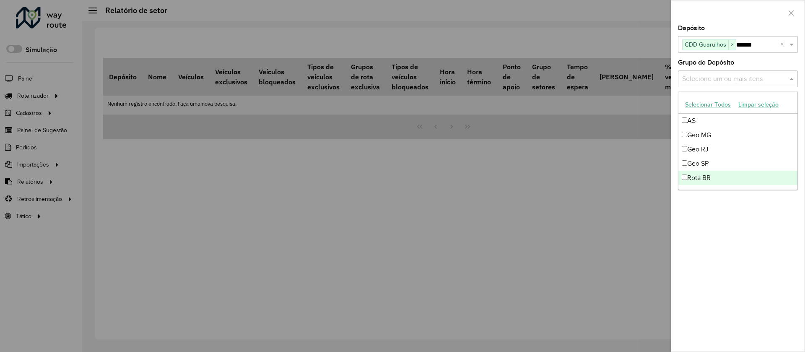
click at [745, 228] on div "Depósito Selecione um ou mais itens CDD Guarulhos × ****** × Grupo de Depósito …" at bounding box center [737, 188] width 133 height 326
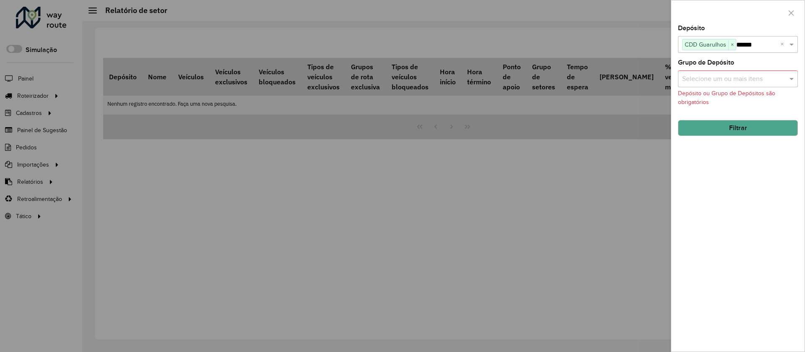
click at [252, 205] on div at bounding box center [402, 176] width 805 height 352
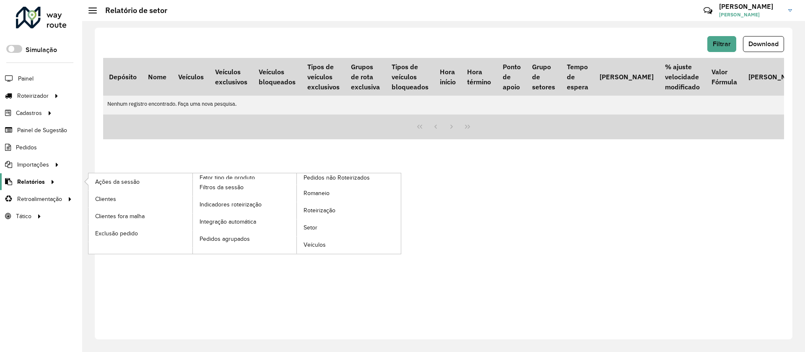
click at [27, 177] on span "Relatórios" at bounding box center [31, 181] width 28 height 9
click at [104, 199] on span "Clientes" at bounding box center [106, 199] width 23 height 9
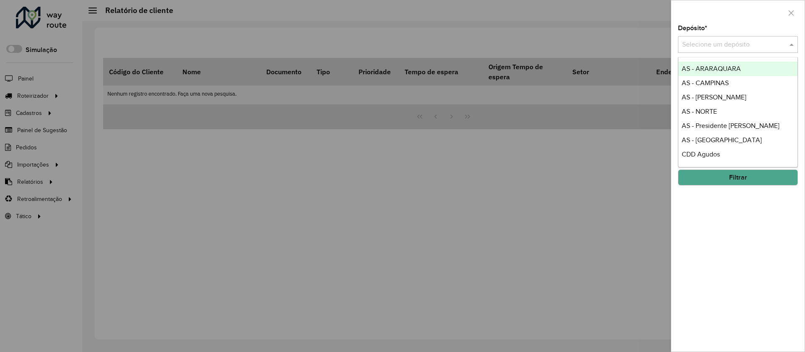
click at [727, 44] on input "text" at bounding box center [729, 45] width 95 height 10
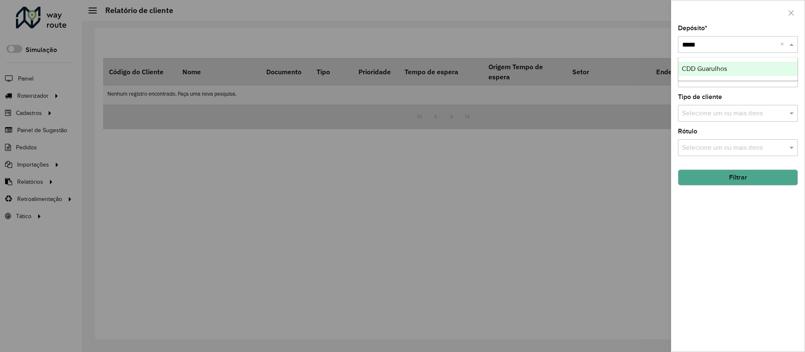
type input "******"
click at [705, 68] on span "CDD Guarulhos" at bounding box center [704, 68] width 45 height 7
click at [705, 80] on input "text" at bounding box center [733, 79] width 107 height 10
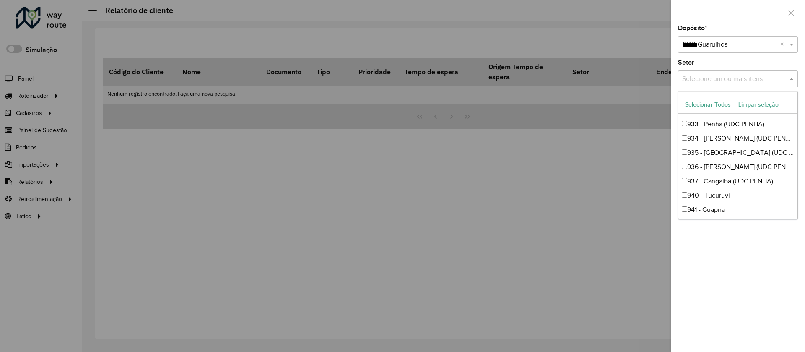
scroll to position [741, 0]
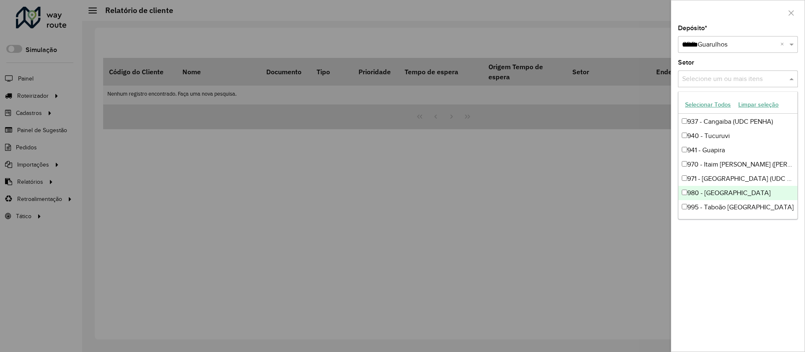
click at [720, 187] on div "980 - [GEOGRAPHIC_DATA]" at bounding box center [737, 193] width 119 height 14
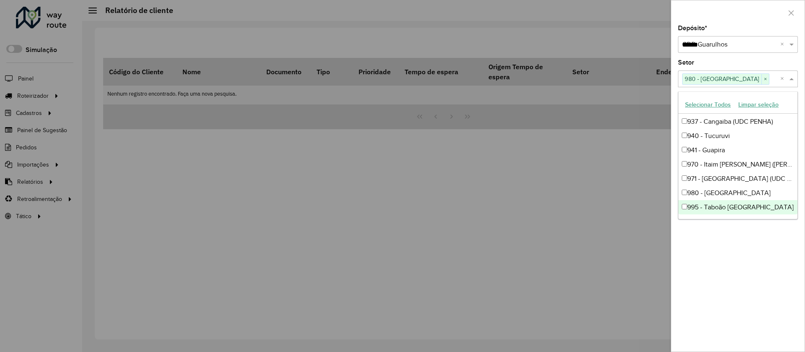
click at [743, 256] on div "Depósito * Selecione um depósito × CDD Guarulhos ****** × Setor Selecione um ou…" at bounding box center [737, 188] width 133 height 326
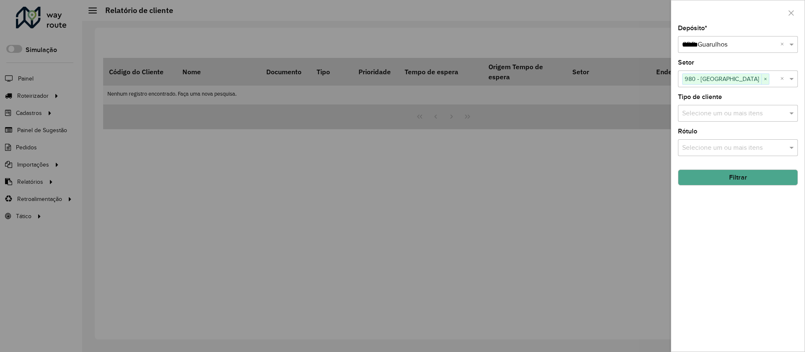
click at [738, 173] on button "Filtrar" at bounding box center [738, 177] width 120 height 16
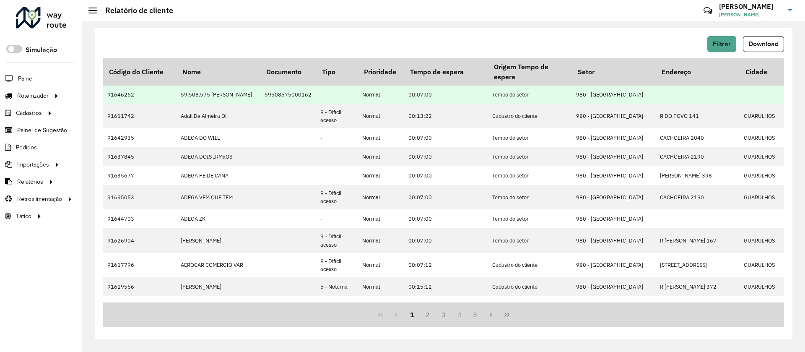
scroll to position [0, 0]
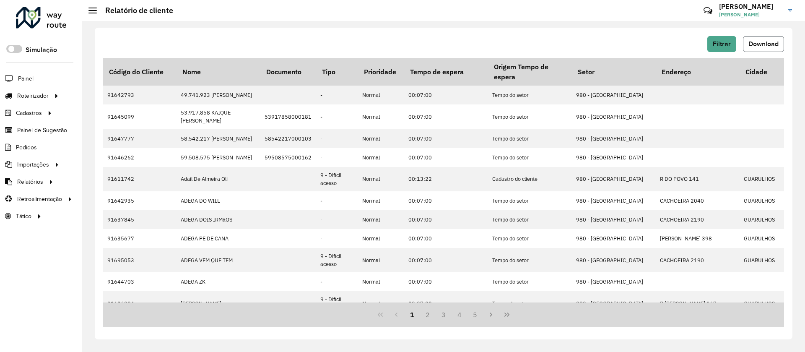
click at [756, 42] on span "Download" at bounding box center [763, 43] width 30 height 7
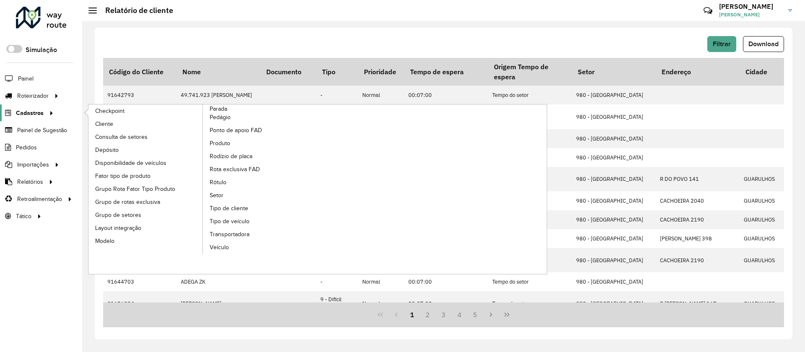
click at [36, 117] on span "Cadastros" at bounding box center [30, 113] width 28 height 9
click at [29, 107] on link "Cadastros" at bounding box center [28, 112] width 56 height 17
click at [227, 206] on span "Tipo de cliente" at bounding box center [230, 208] width 40 height 9
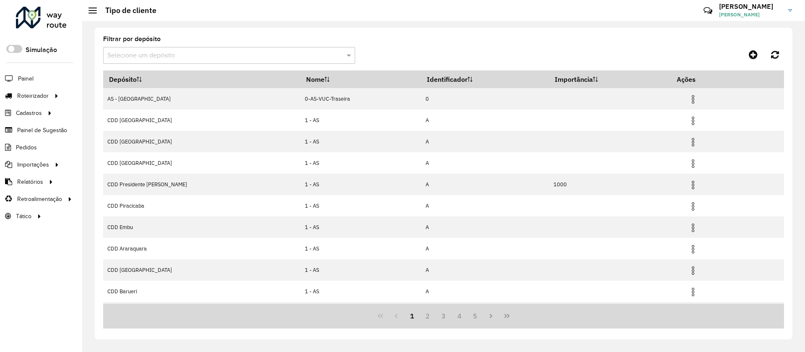
click at [135, 56] on input "text" at bounding box center [220, 56] width 227 height 10
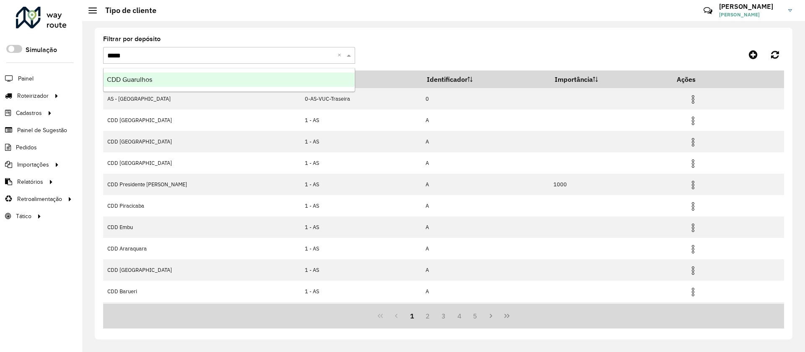
type input "******"
click at [139, 88] on ng-dropdown-panel "CDD Guarulhos" at bounding box center [229, 80] width 252 height 24
click at [140, 81] on span "CDD Guarulhos" at bounding box center [129, 79] width 45 height 7
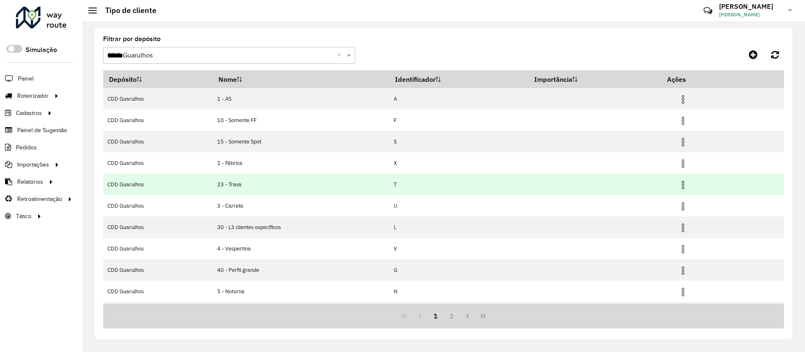
scroll to position [41, 0]
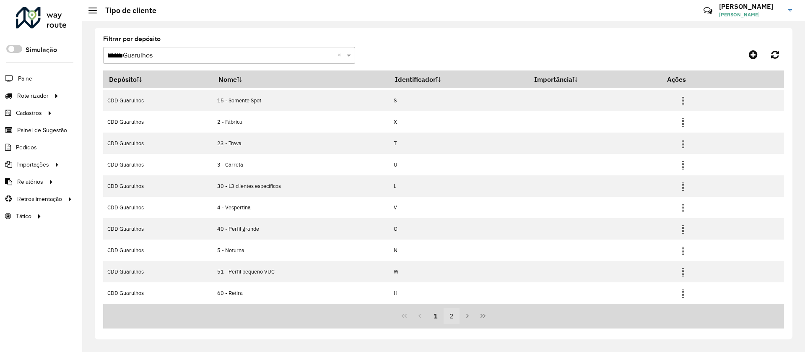
click at [449, 317] on button "2" at bounding box center [452, 316] width 16 height 16
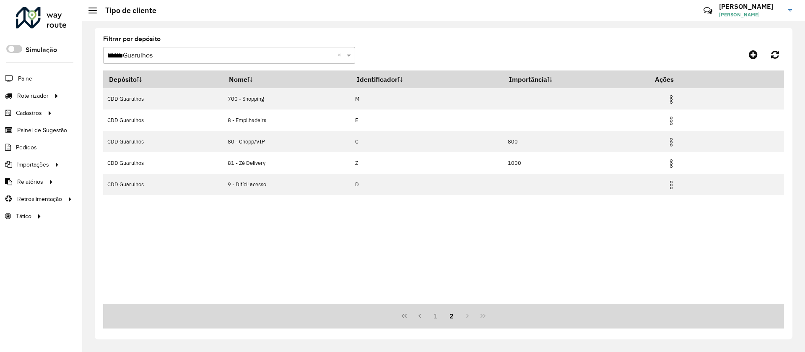
scroll to position [0, 0]
click at [435, 312] on button "1" at bounding box center [436, 316] width 16 height 16
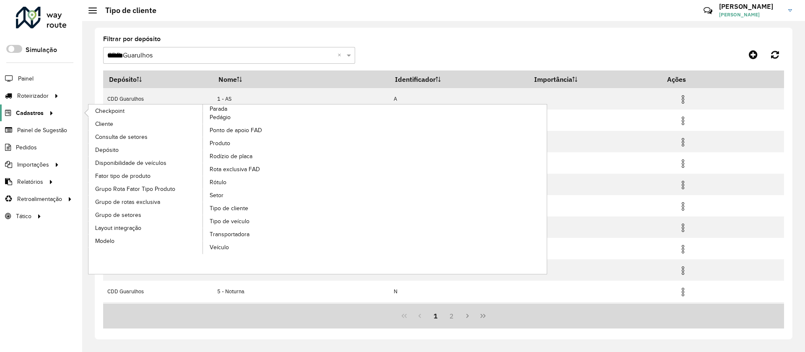
click at [33, 113] on span "Cadastros" at bounding box center [30, 113] width 28 height 9
click at [218, 181] on span "Rótulo" at bounding box center [219, 182] width 18 height 9
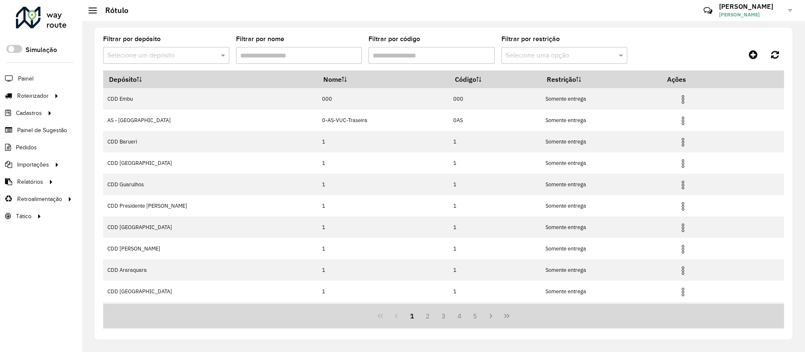
click at [146, 54] on input "text" at bounding box center [157, 56] width 101 height 10
type input "******"
click at [135, 79] on span "CDD Guarulhos" at bounding box center [129, 79] width 45 height 7
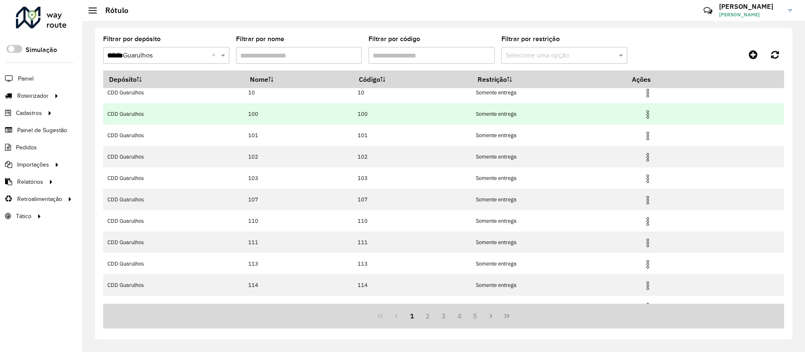
scroll to position [41, 0]
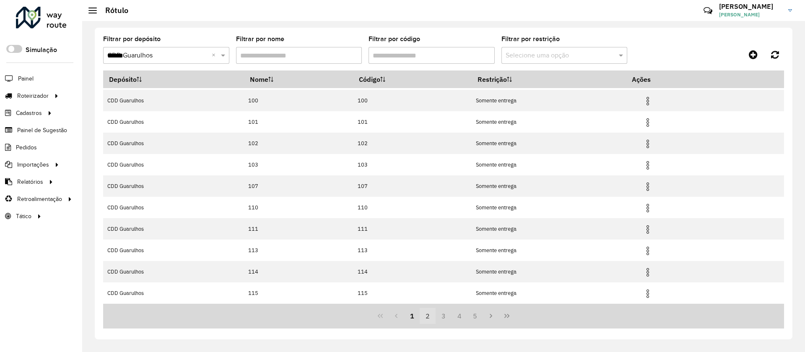
click at [431, 312] on button "2" at bounding box center [428, 316] width 16 height 16
click at [447, 320] on button "3" at bounding box center [444, 316] width 16 height 16
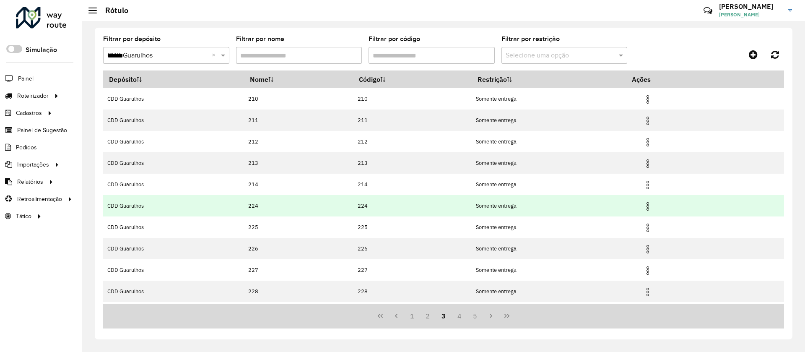
scroll to position [41, 0]
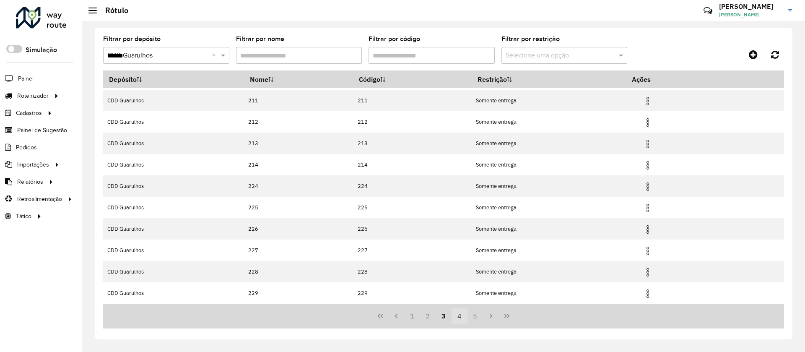
click at [459, 315] on button "4" at bounding box center [460, 316] width 16 height 16
click at [464, 317] on button "5" at bounding box center [460, 316] width 16 height 16
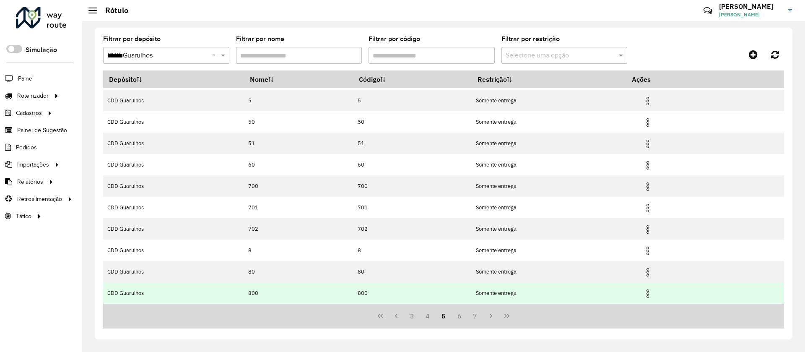
click at [648, 292] on img at bounding box center [648, 293] width 10 height 10
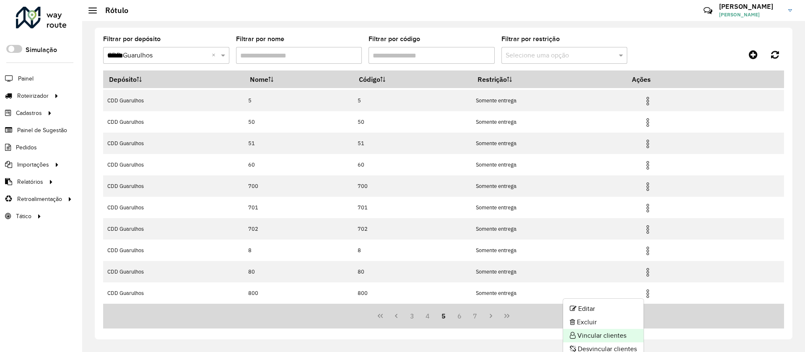
click at [602, 335] on li "Vincular clientes" at bounding box center [603, 335] width 81 height 13
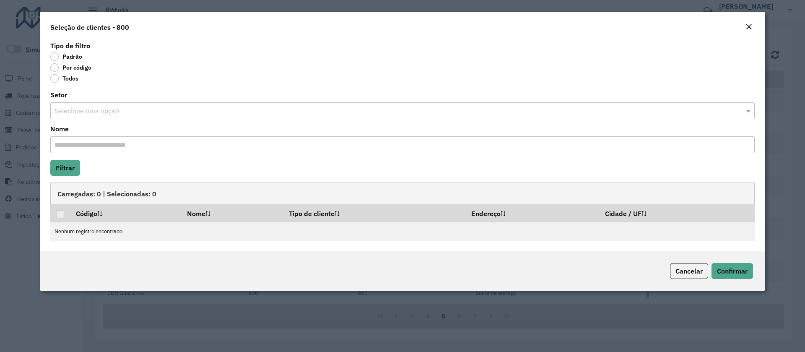
click at [73, 69] on label "Por código" at bounding box center [70, 67] width 41 height 8
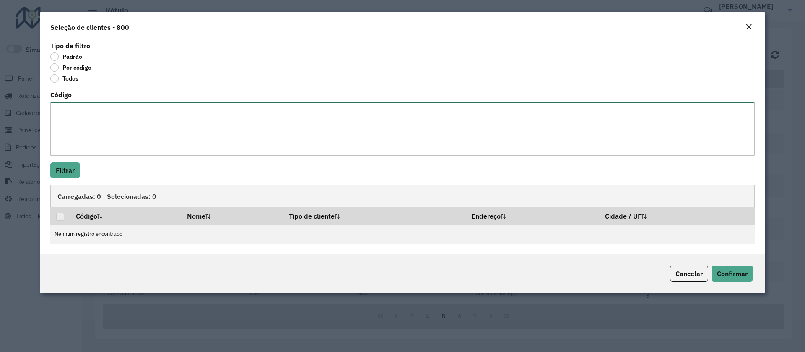
click at [73, 103] on textarea "Código" at bounding box center [402, 128] width 704 height 53
paste textarea "******** ******** ******** ******** ******** ******** ******** ******** *******…"
type textarea "******** ******** ******** ******** ******** ******** ******** ******** *******…"
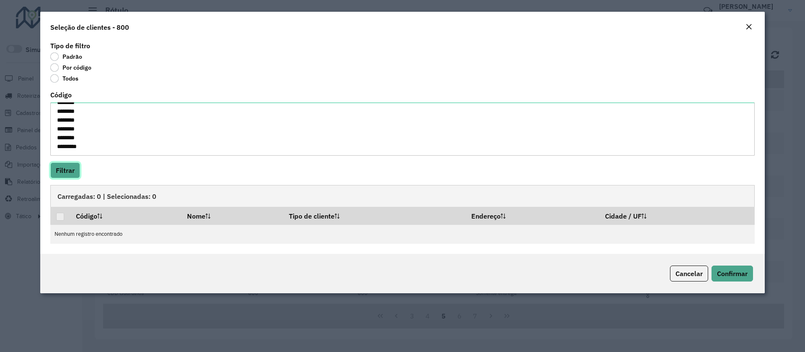
click at [66, 164] on button "Filtrar" at bounding box center [65, 170] width 30 height 16
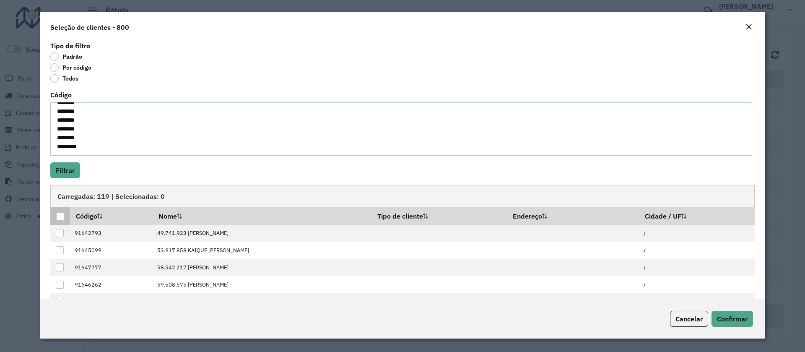
click at [62, 215] on div at bounding box center [60, 217] width 8 height 8
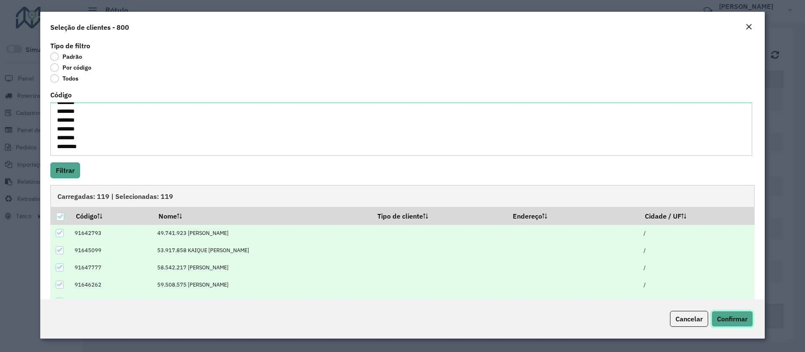
click at [738, 319] on span "Confirmar" at bounding box center [732, 318] width 31 height 8
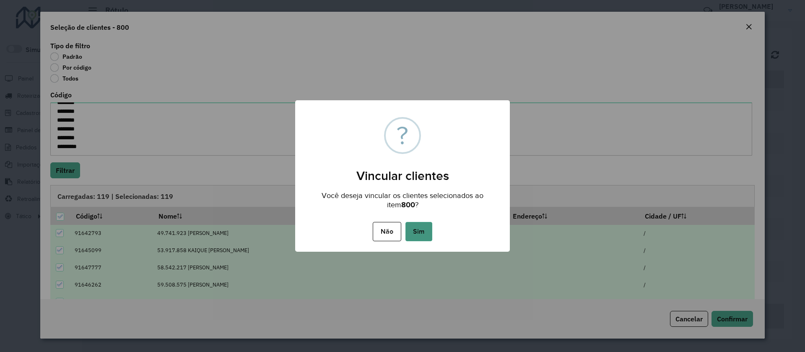
click at [427, 239] on button "Sim" at bounding box center [418, 231] width 27 height 19
